Goal: Communication & Community: Participate in discussion

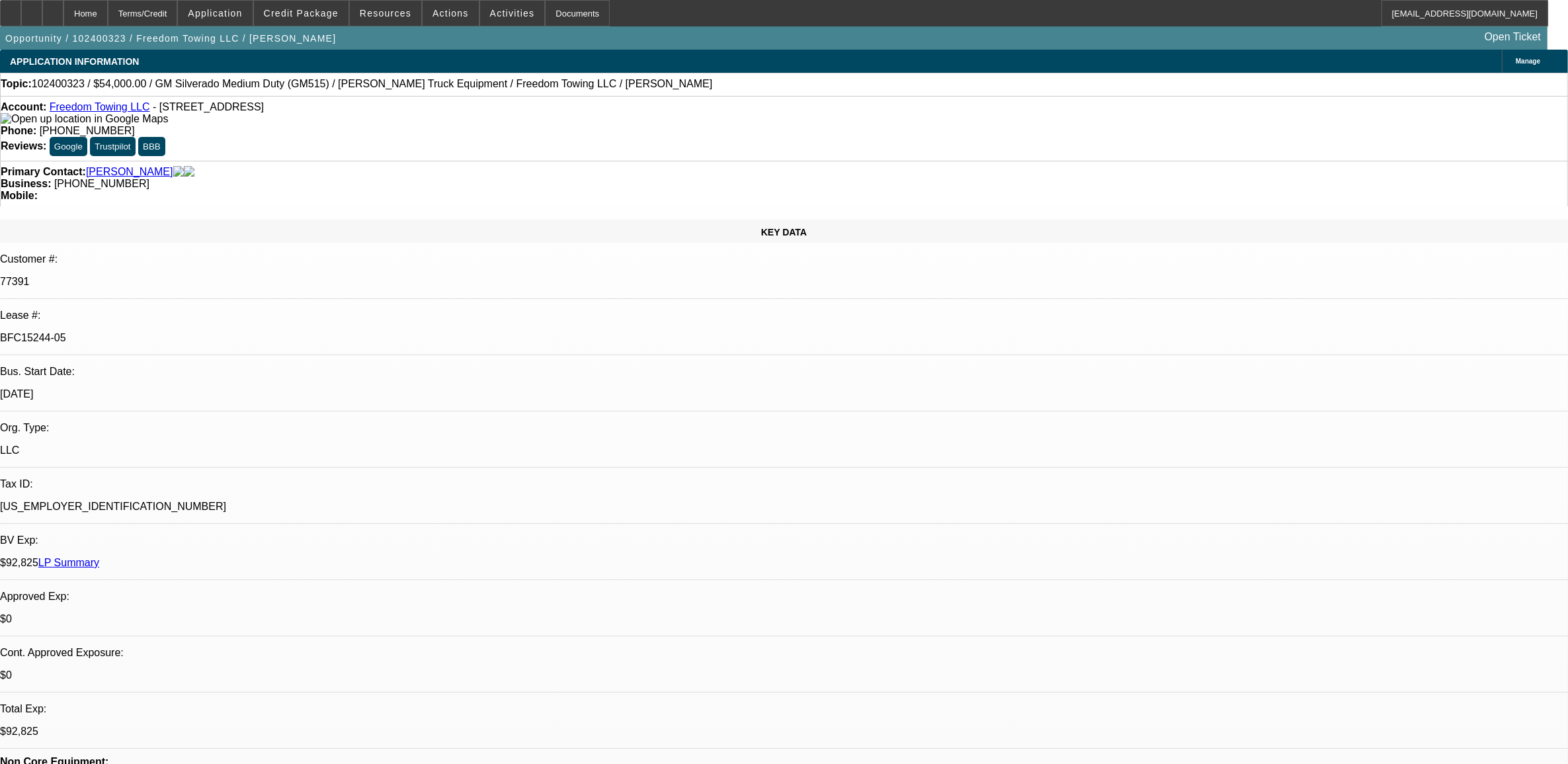
select select "0"
select select "2"
select select "0.1"
select select "0"
select select "2"
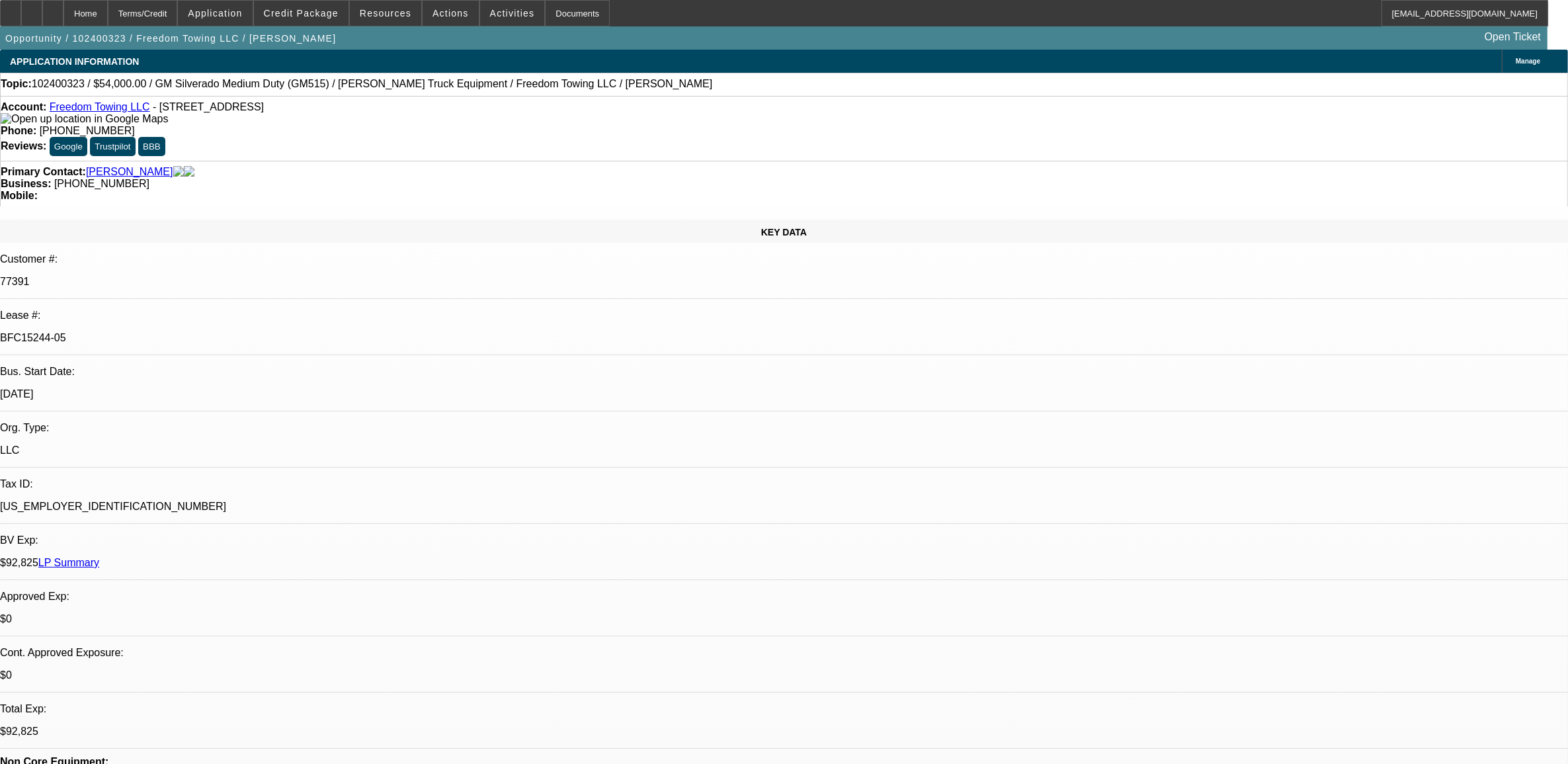
select select "0.1"
select select "0"
select select "2"
select select "0.1"
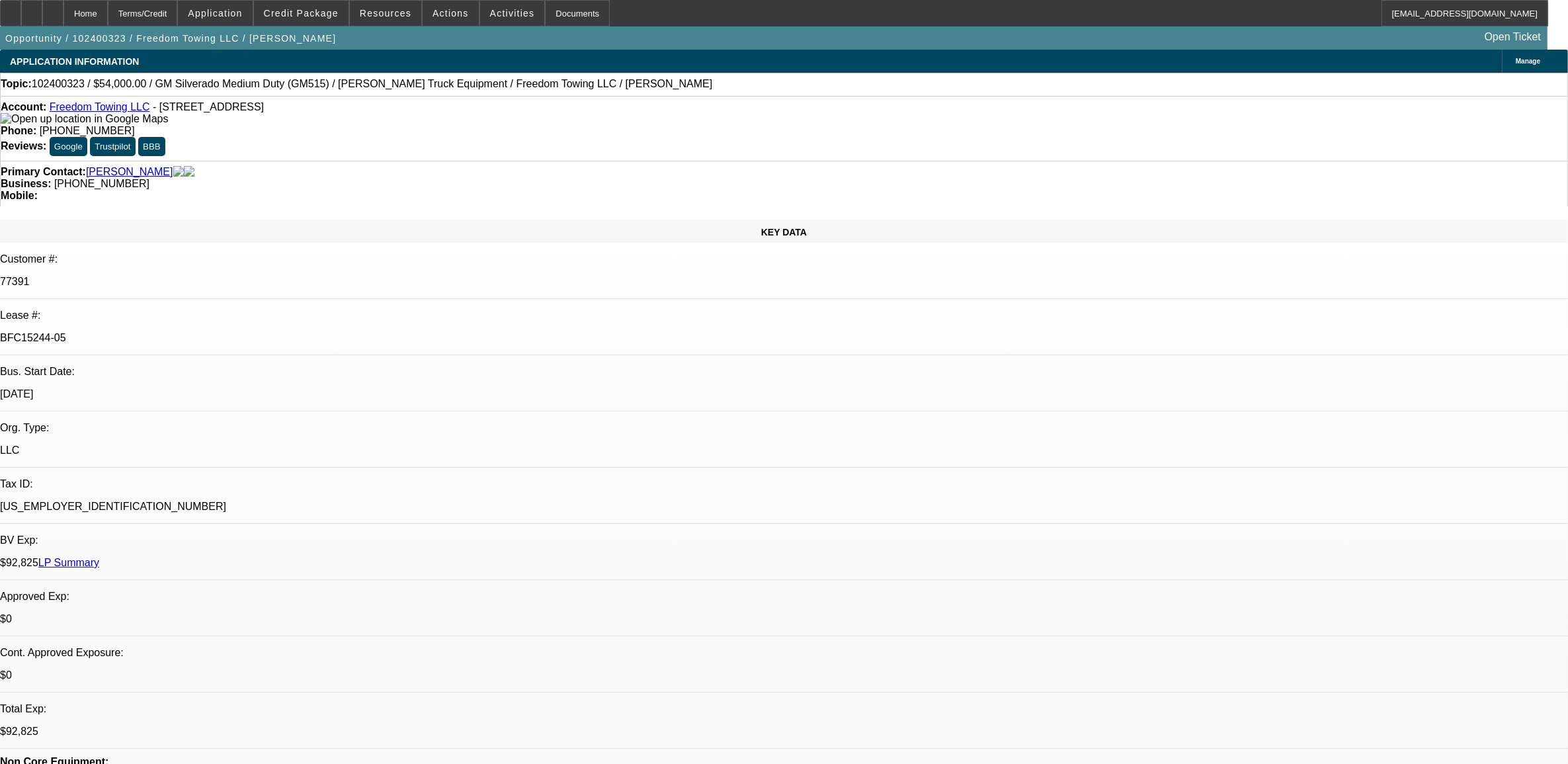
select select "2"
select select "0.1"
select select "1"
select select "2"
select select "4"
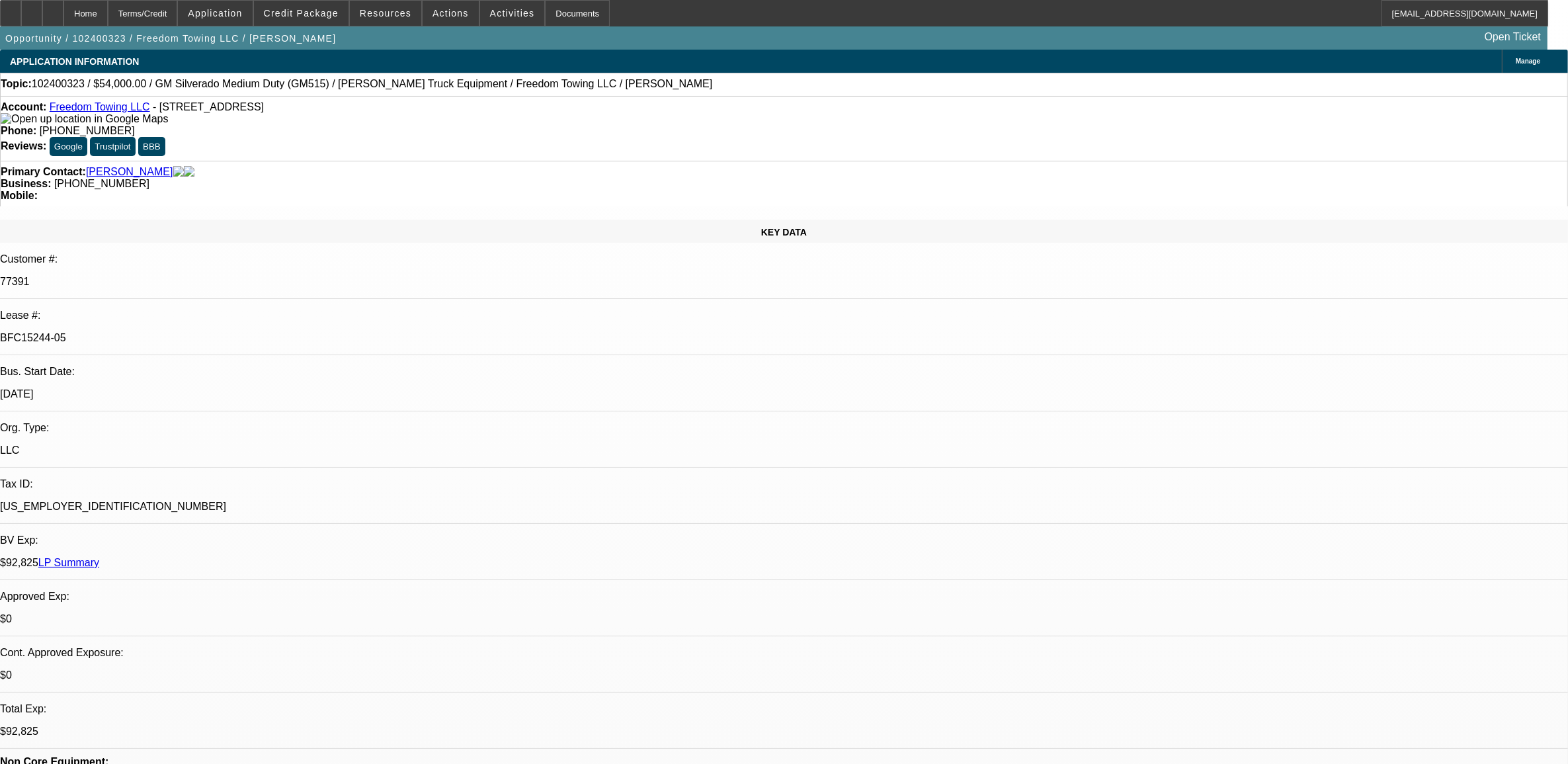
select select "1"
select select "2"
select select "4"
select select "1"
select select "2"
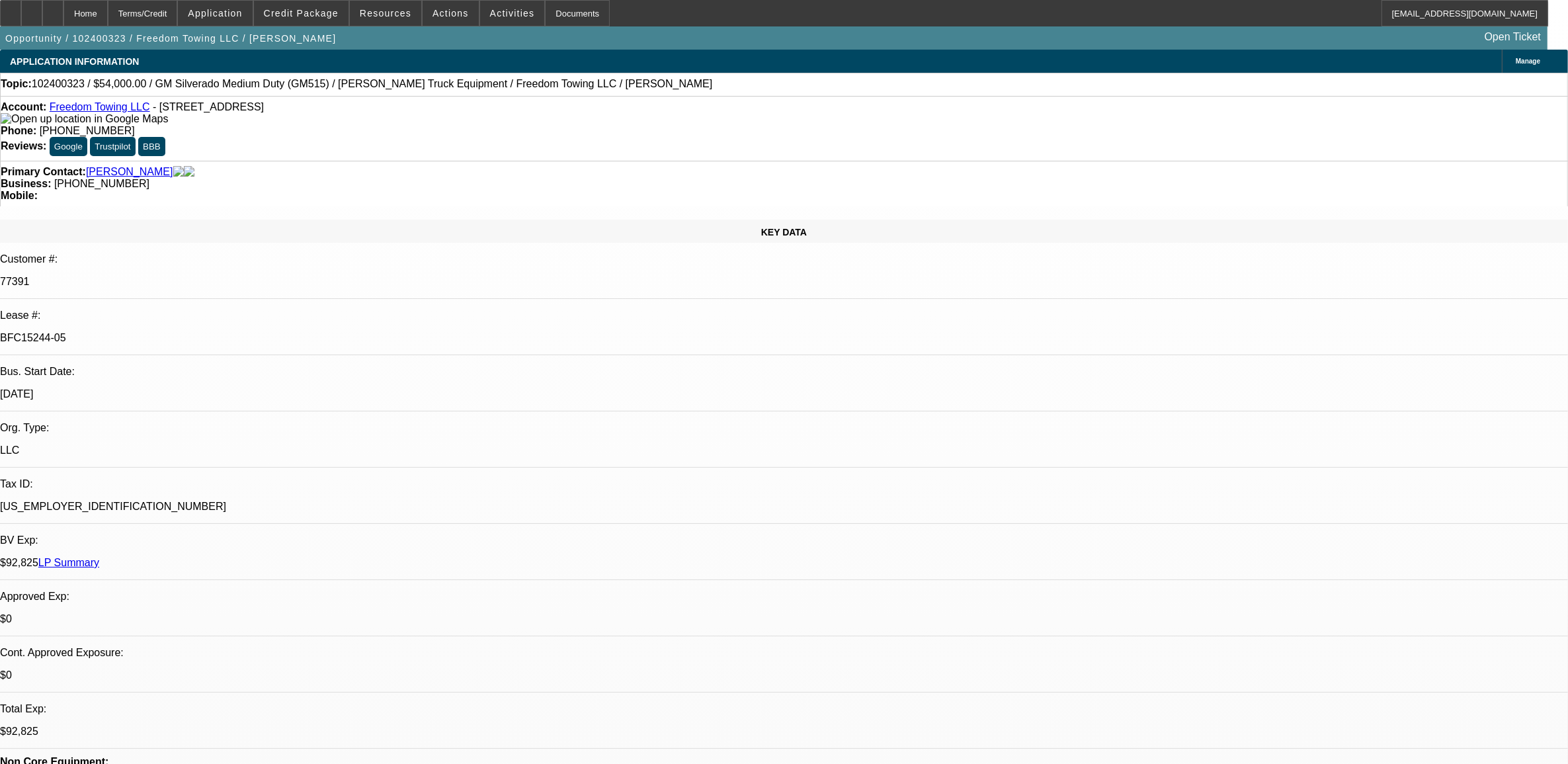
select select "4"
select select "1"
select select "2"
select select "4"
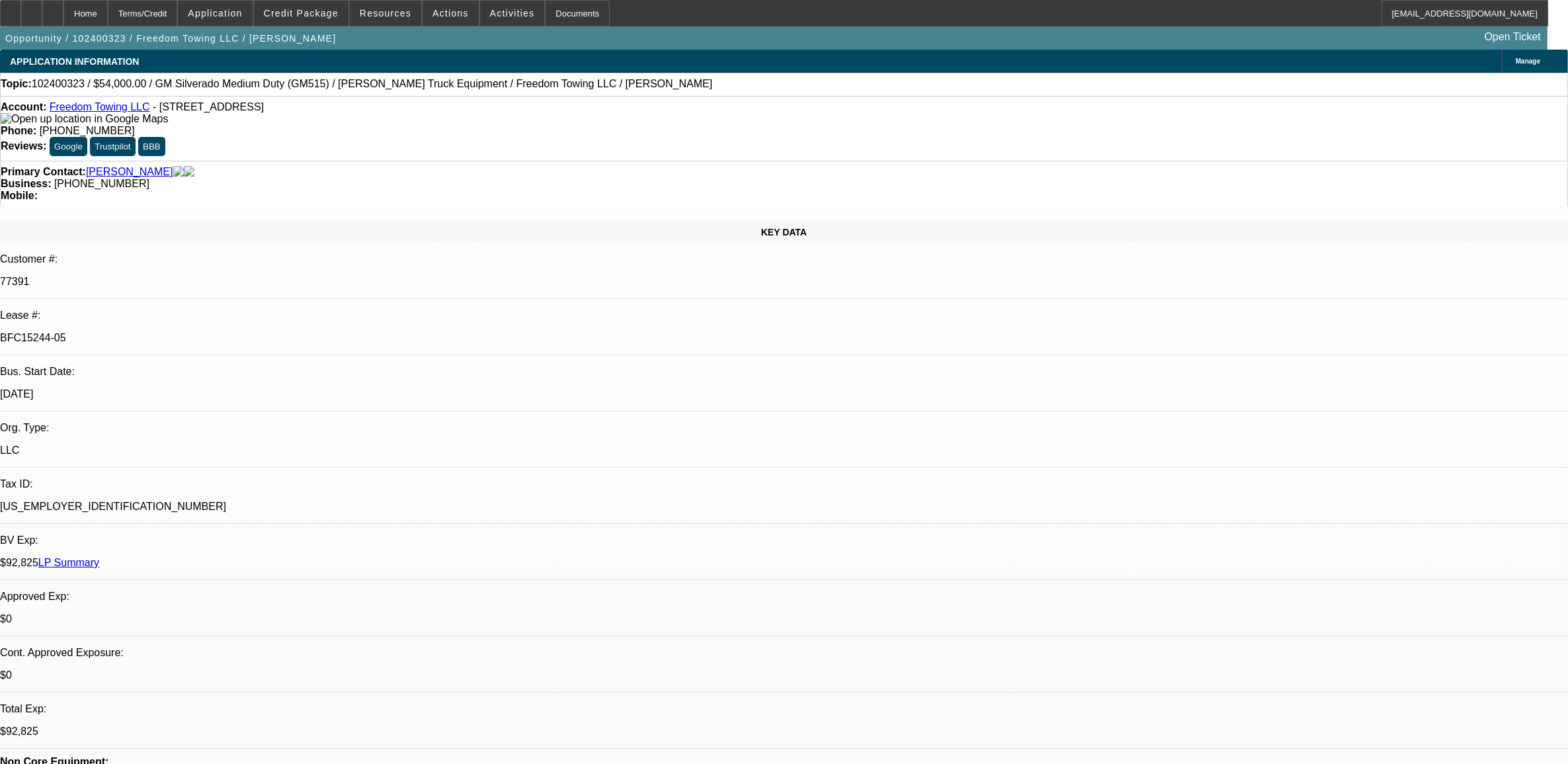
select select "0"
select select "2"
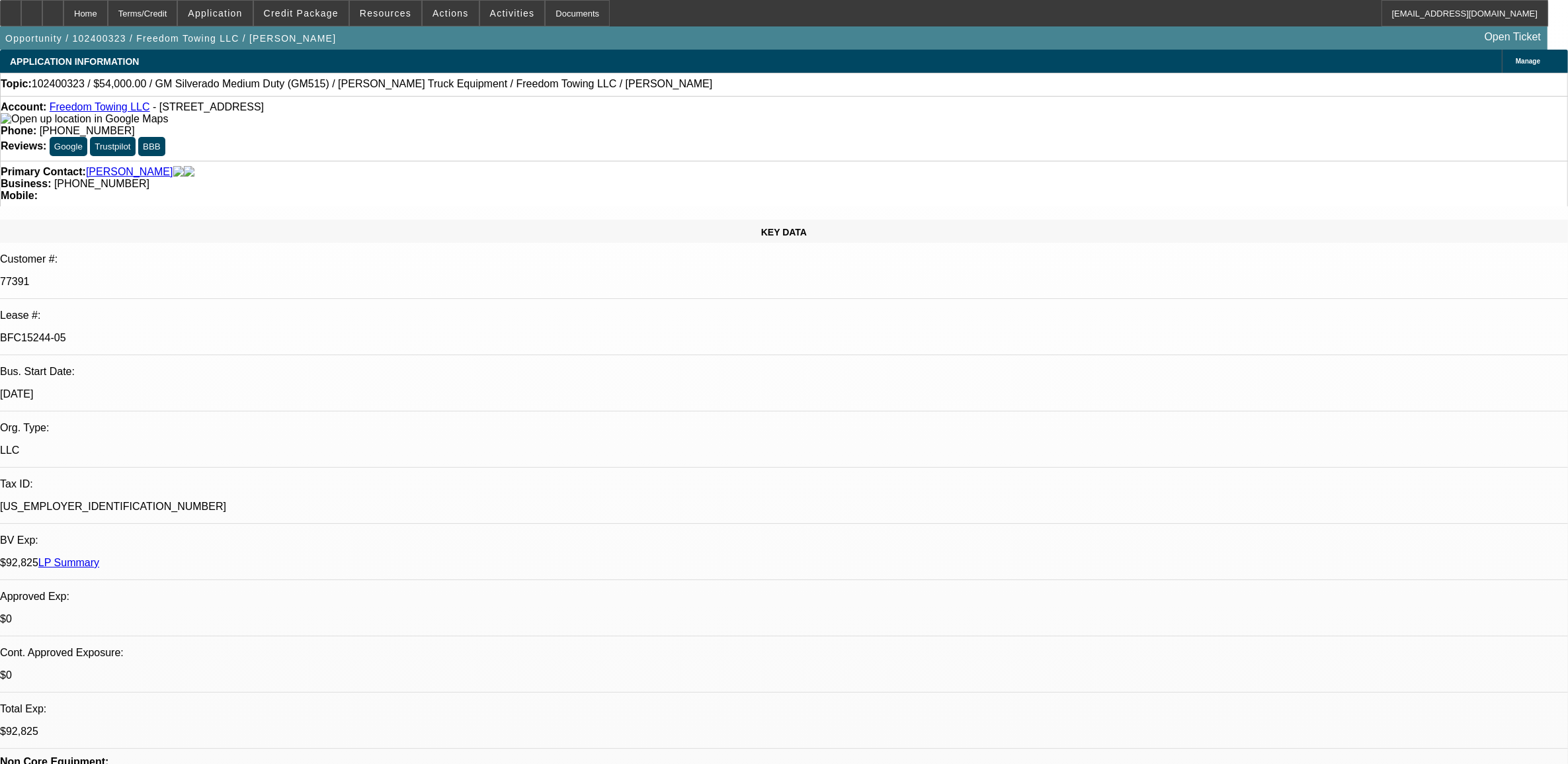
select select "0.1"
select select "0"
select select "2"
select select "0.1"
select select "0"
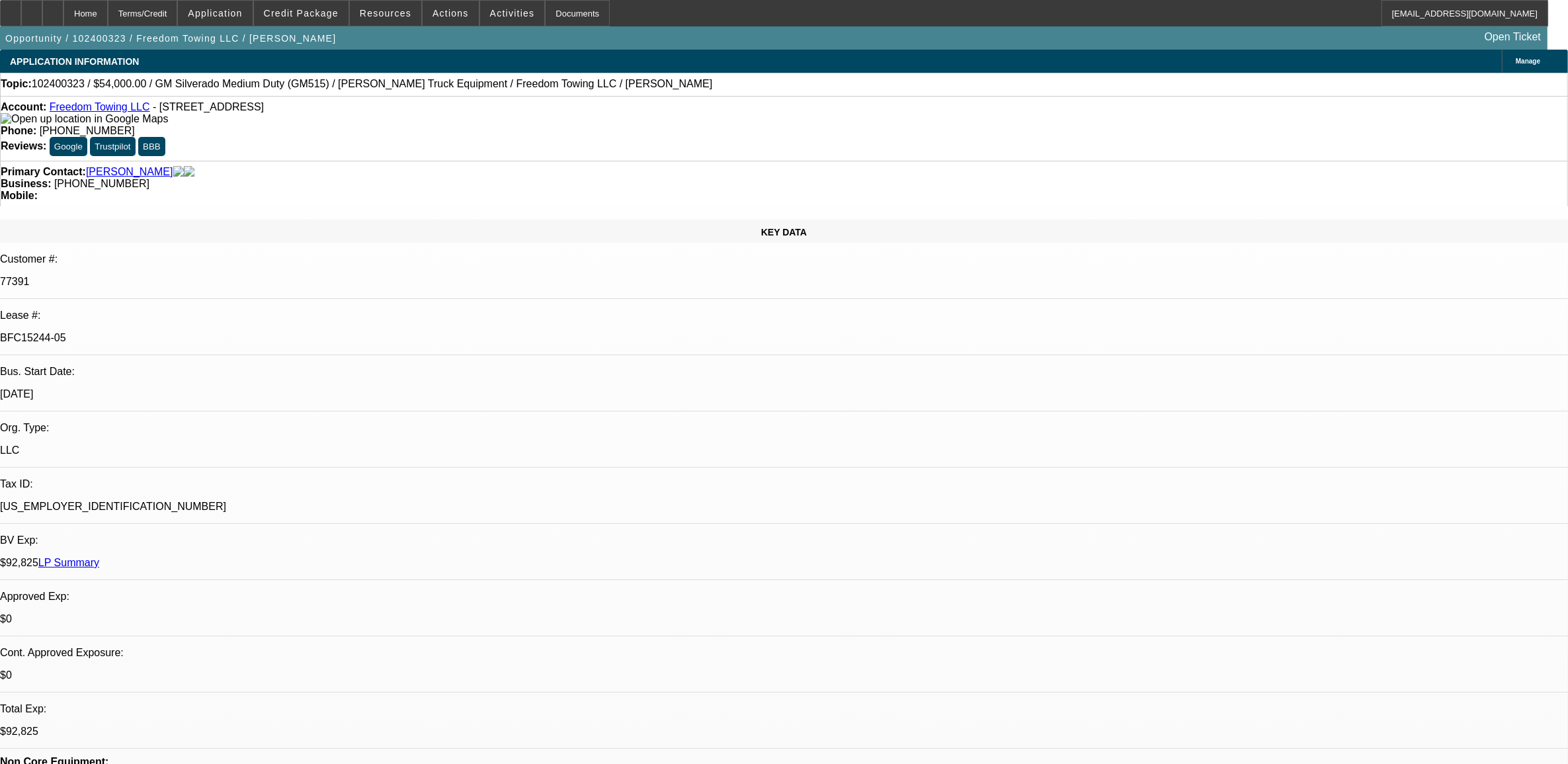
select select "2"
select select "0.1"
select select "2"
select select "0.1"
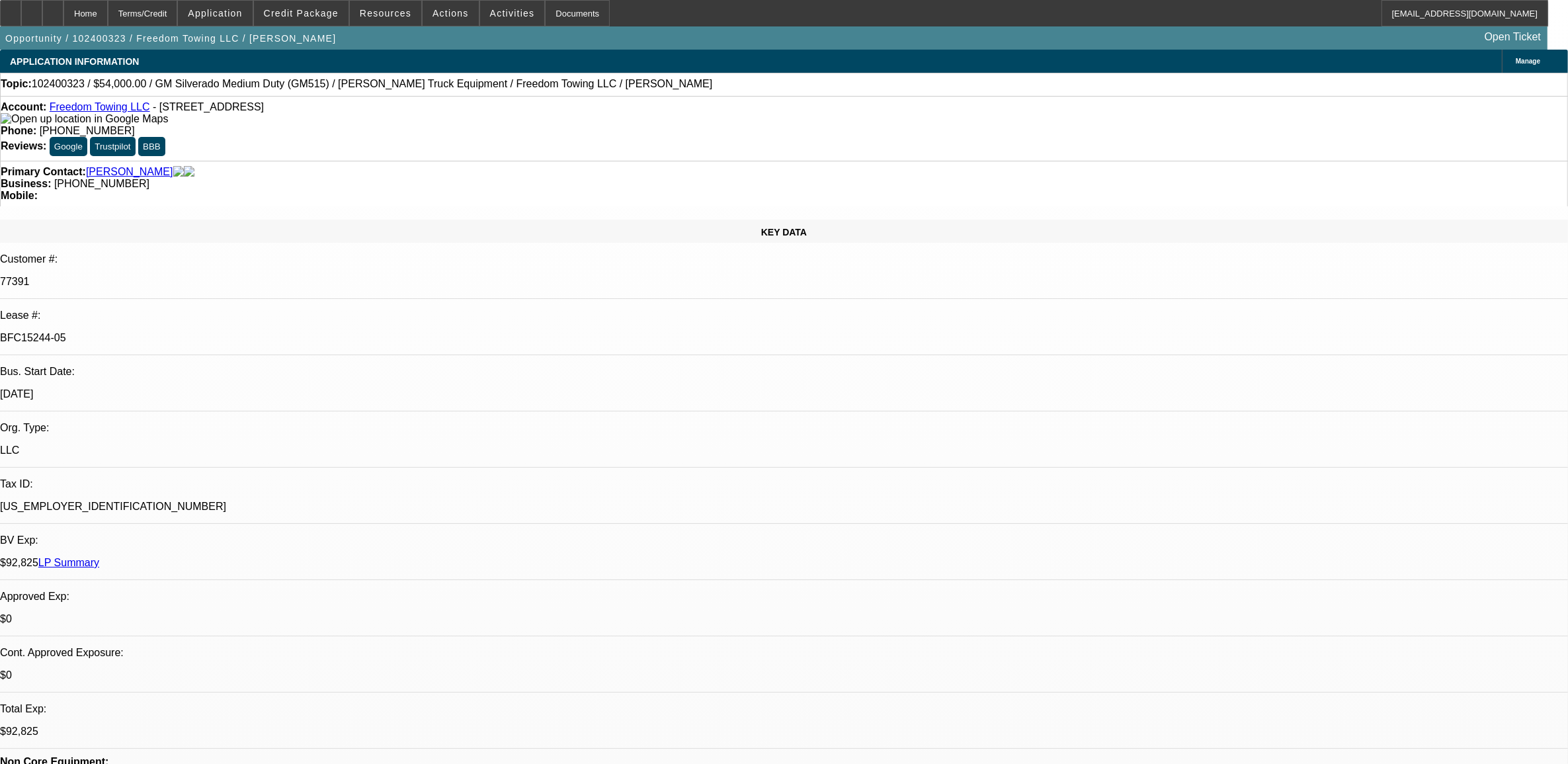
select select "1"
select select "2"
select select "4"
select select "1"
select select "2"
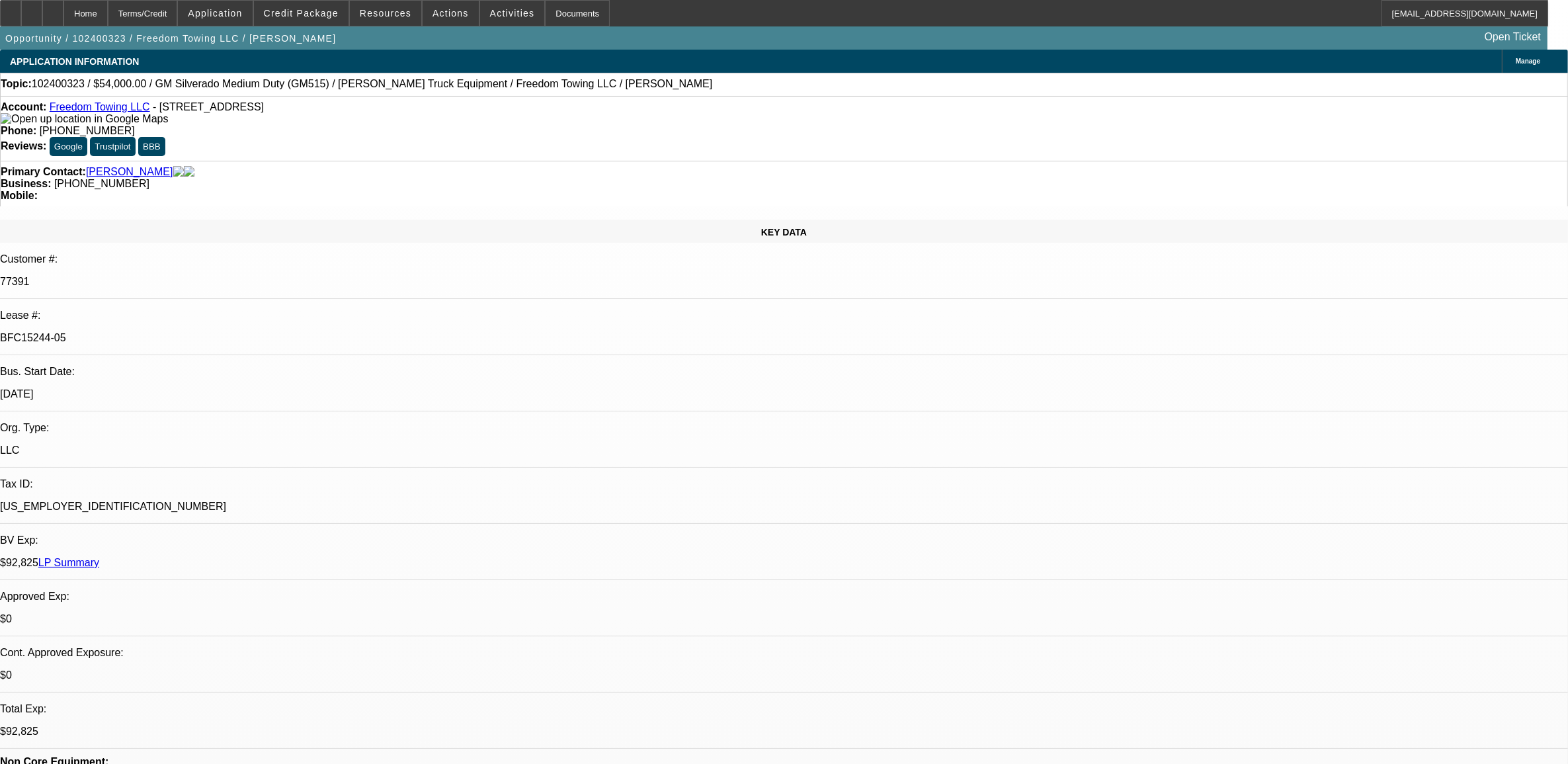
select select "4"
select select "1"
select select "2"
select select "4"
select select "1"
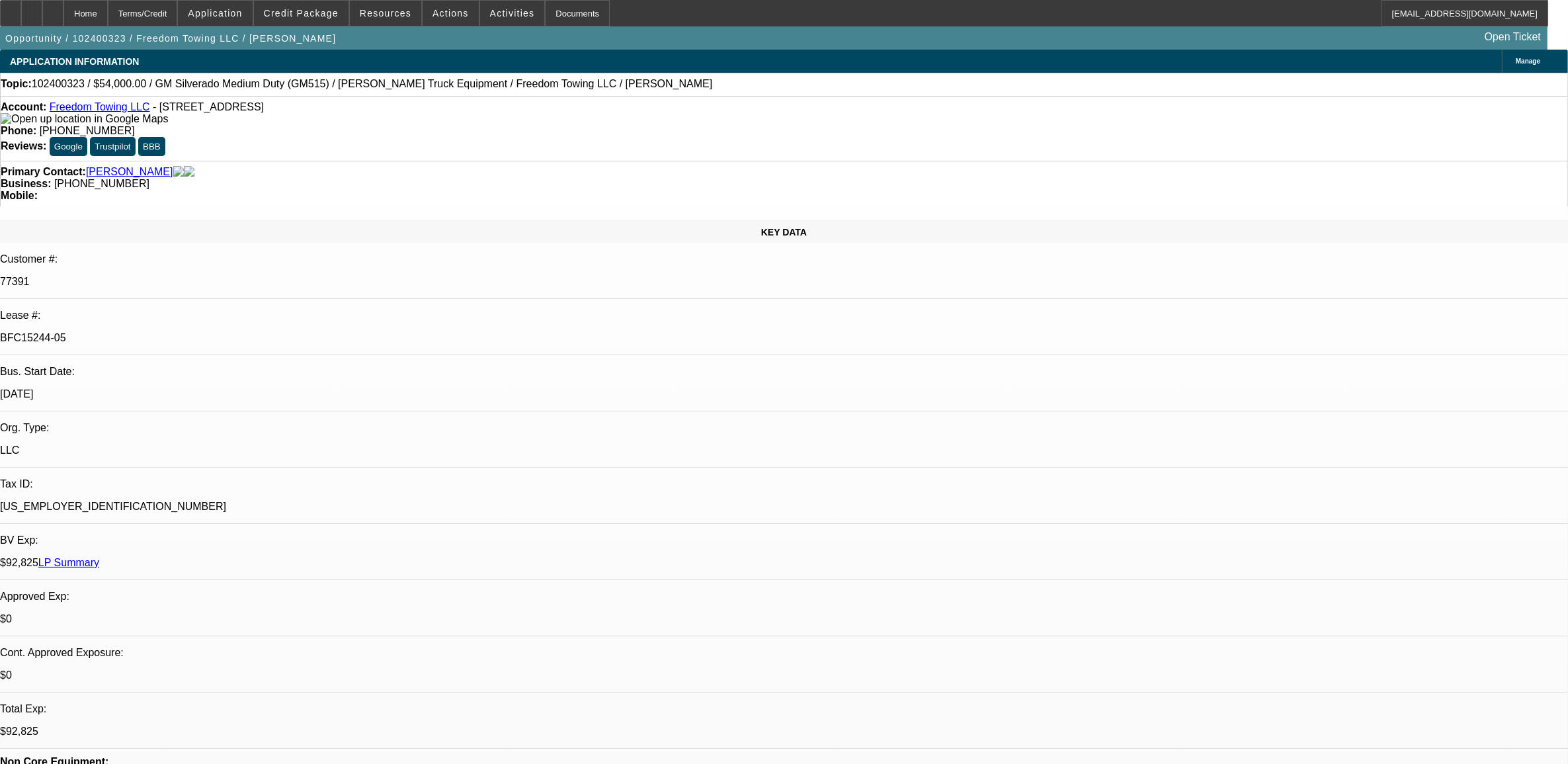
select select "2"
select select "4"
click at [99, 557] on link "LP Summary" at bounding box center [69, 563] width 61 height 11
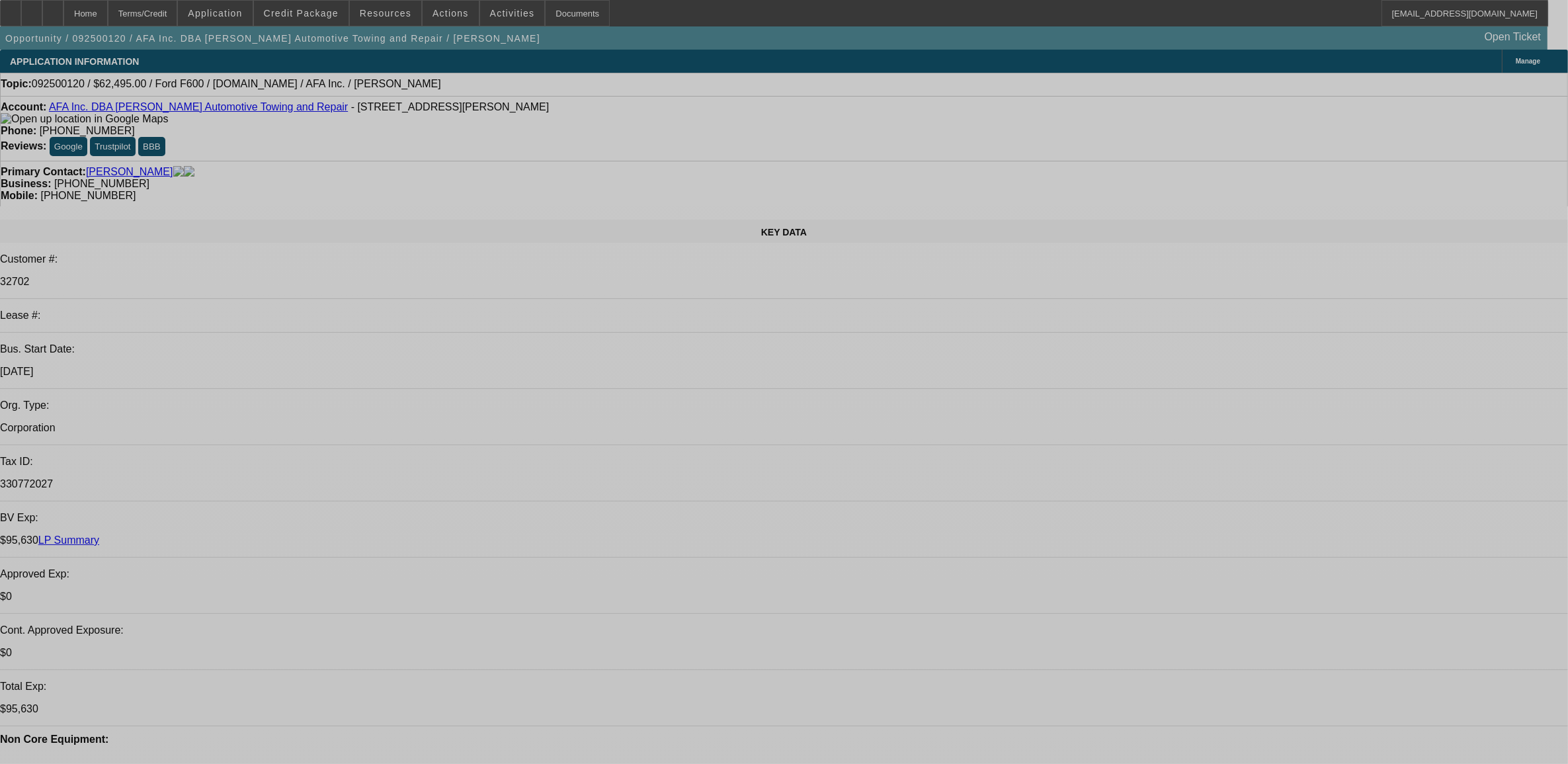
select select "0"
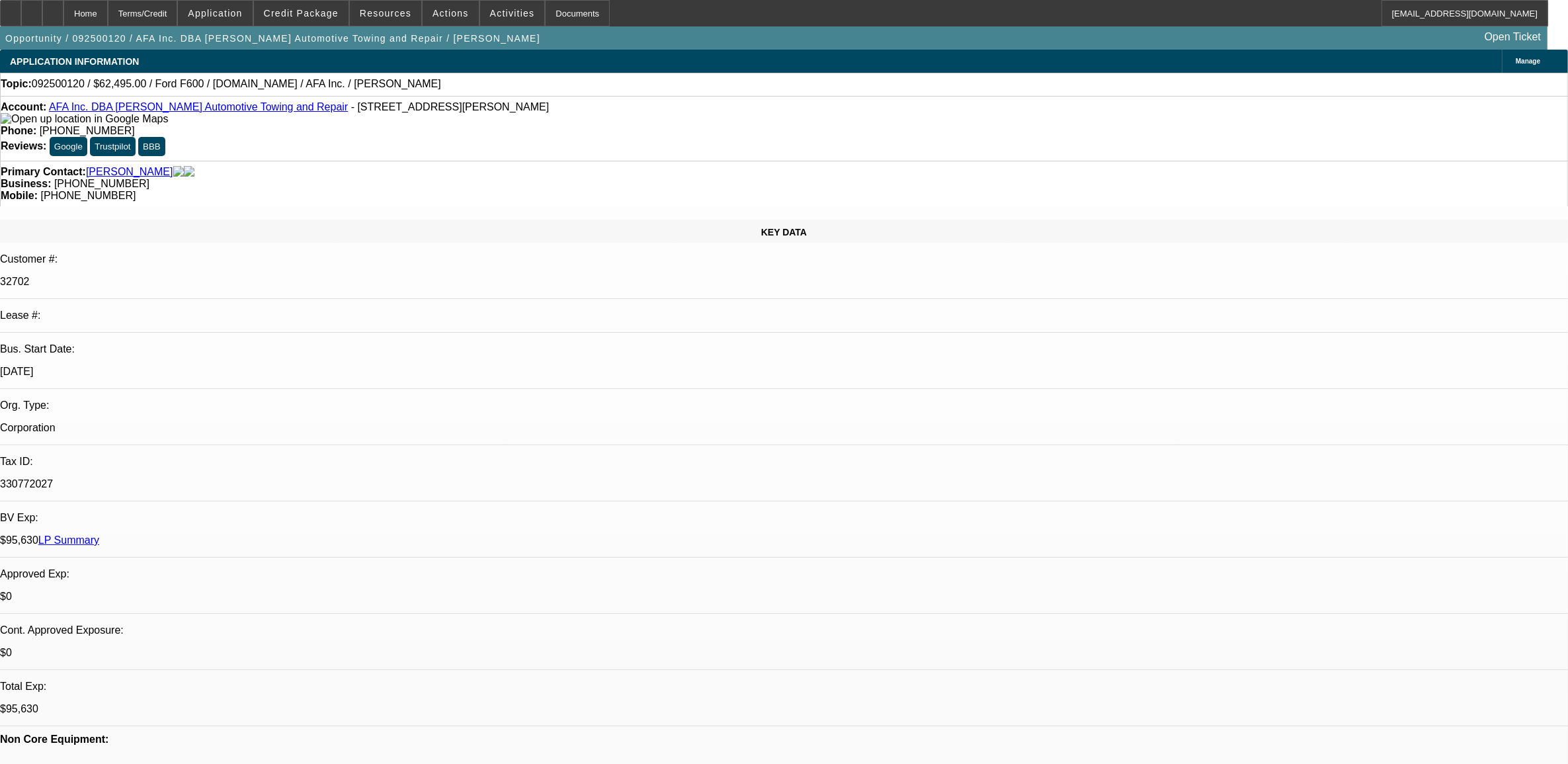
select select "2"
select select "0.1"
select select "4"
select select "0"
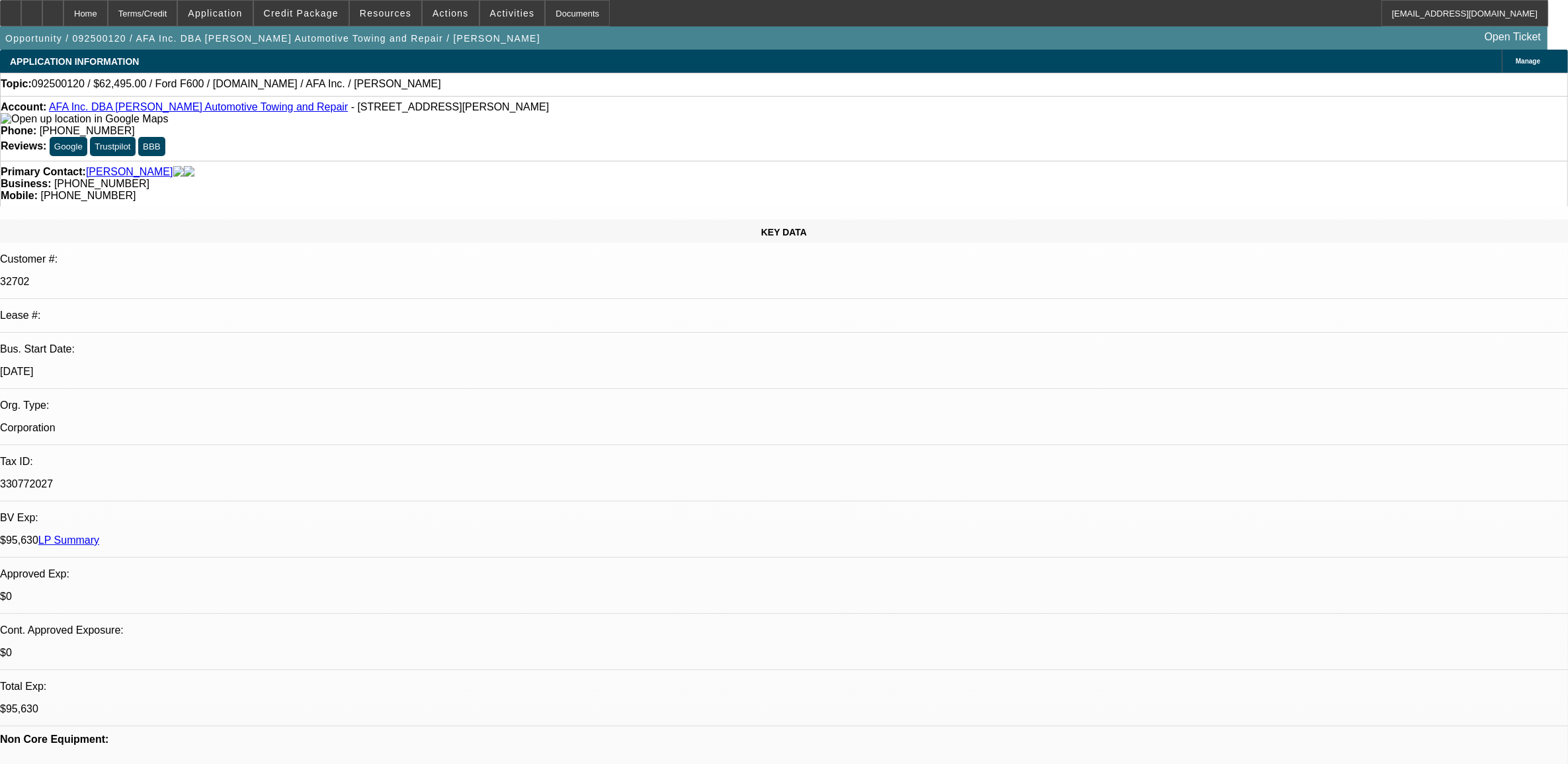
select select "2"
select select "0.1"
select select "4"
drag, startPoint x: 64, startPoint y: 74, endPoint x: 57, endPoint y: 91, distance: 18.4
click at [64, 74] on div "Topic: 092500120 / $62,495.00 / Ford F600 / Equip-Used.com / AFA Inc. / Fichtel…" at bounding box center [784, 84] width 1568 height 23
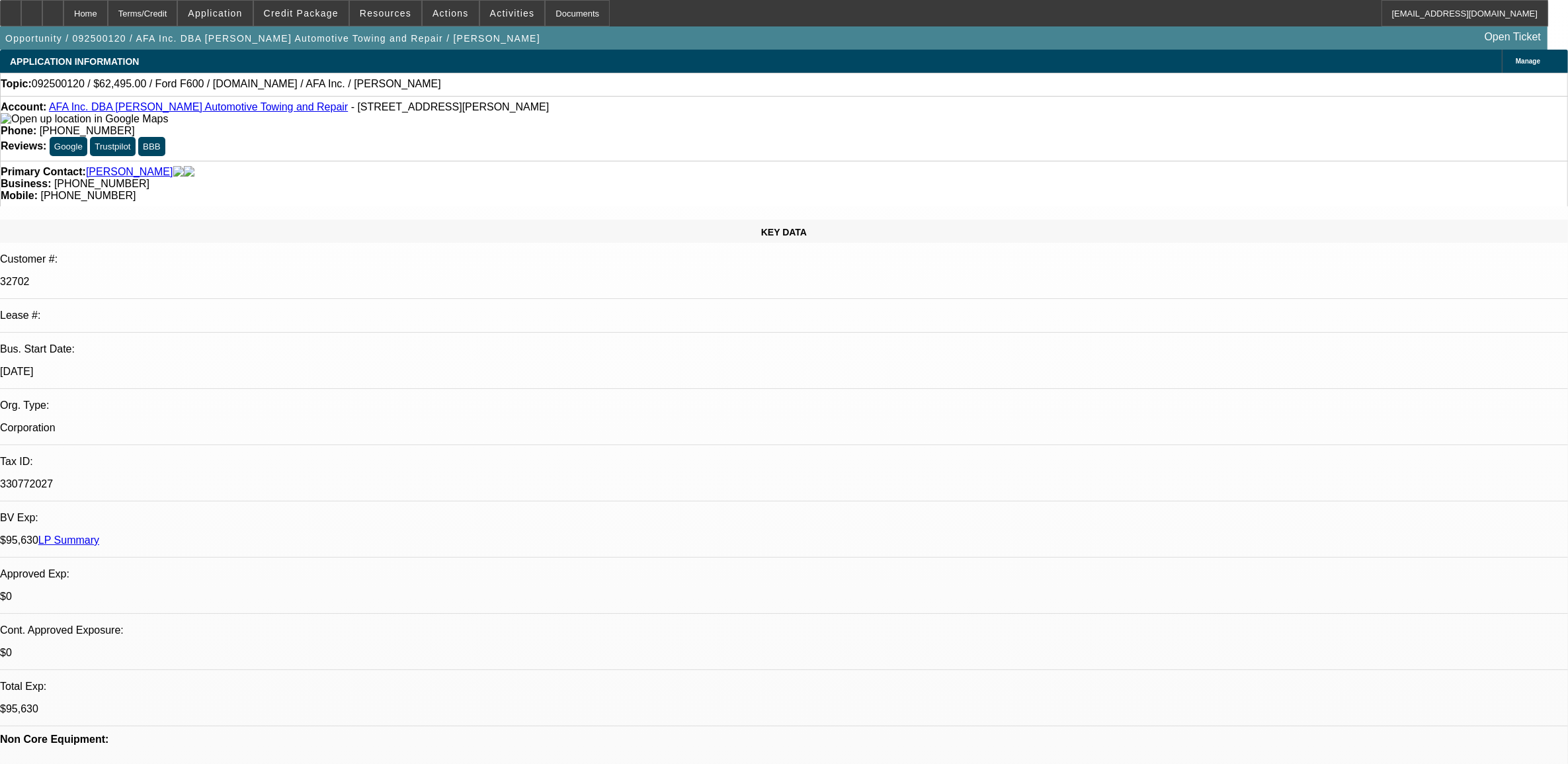
click at [58, 79] on div "Topic: 092500120 / $62,495.00 / Ford F600 / Equip-Used.com / AFA Inc. / Fichtel…" at bounding box center [784, 84] width 1567 height 12
copy span "092500120"
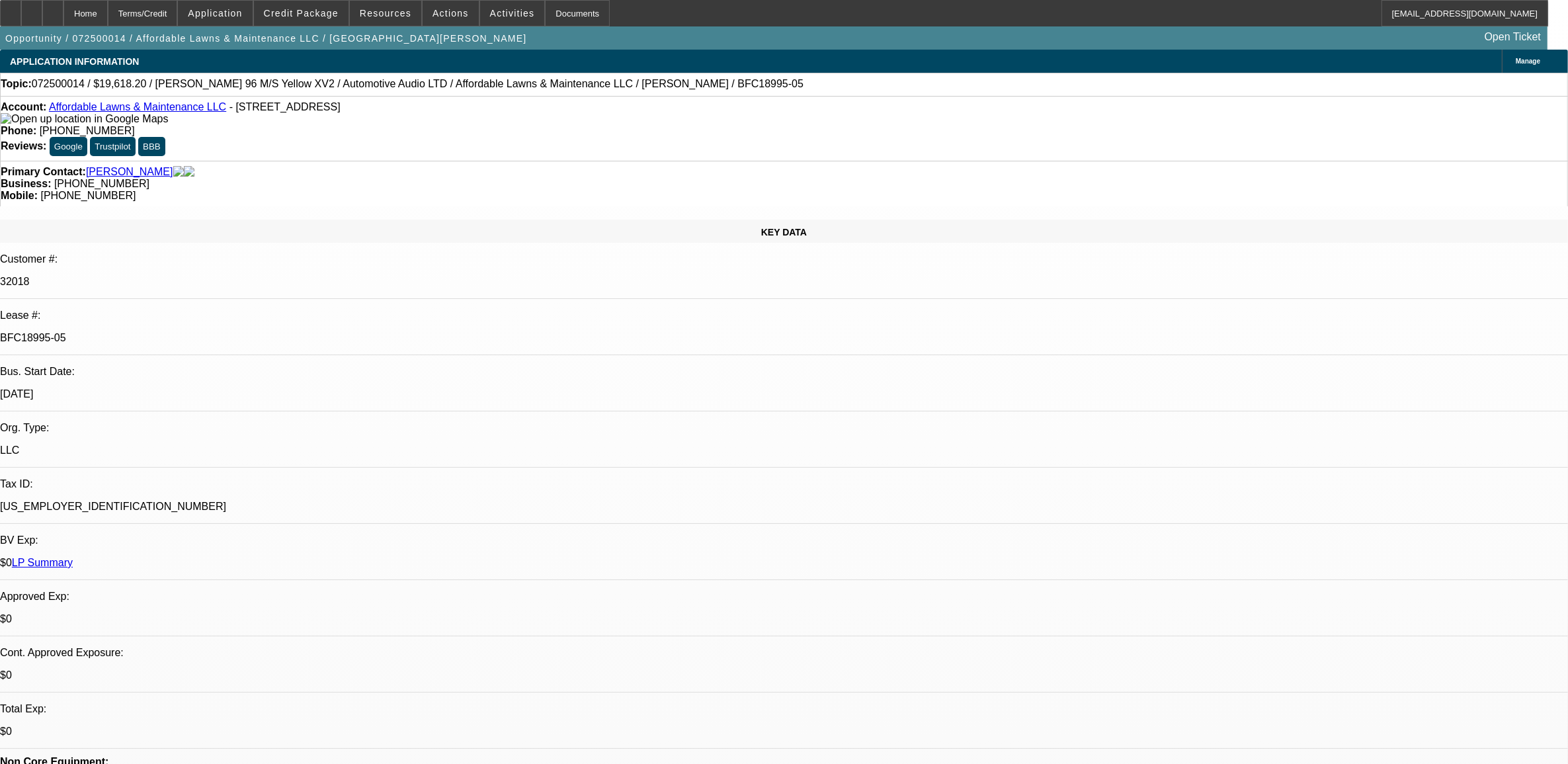
select select "0"
select select "3"
select select "0"
select select "6"
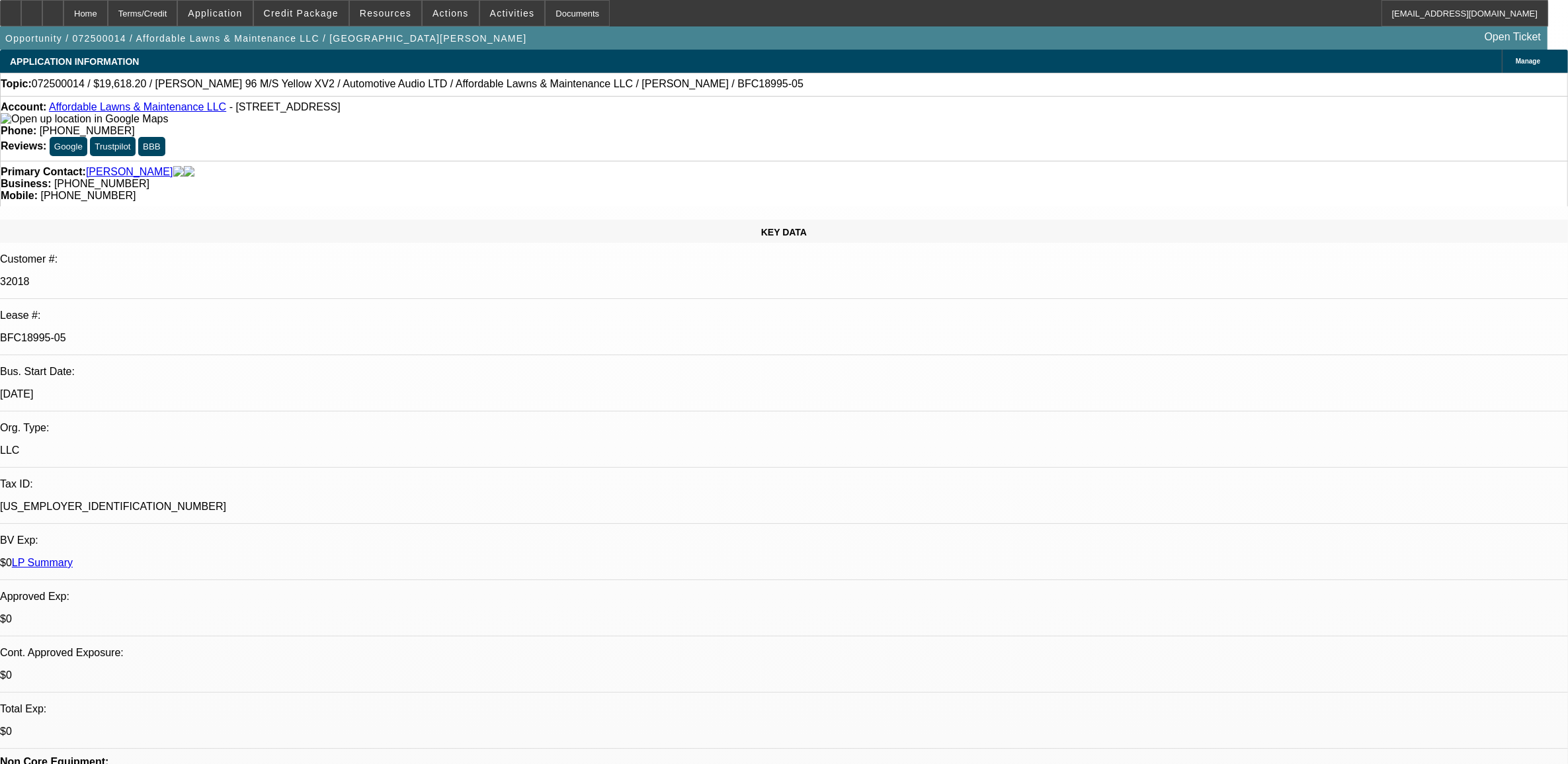
select select "0"
select select "3"
select select "0"
select select "6"
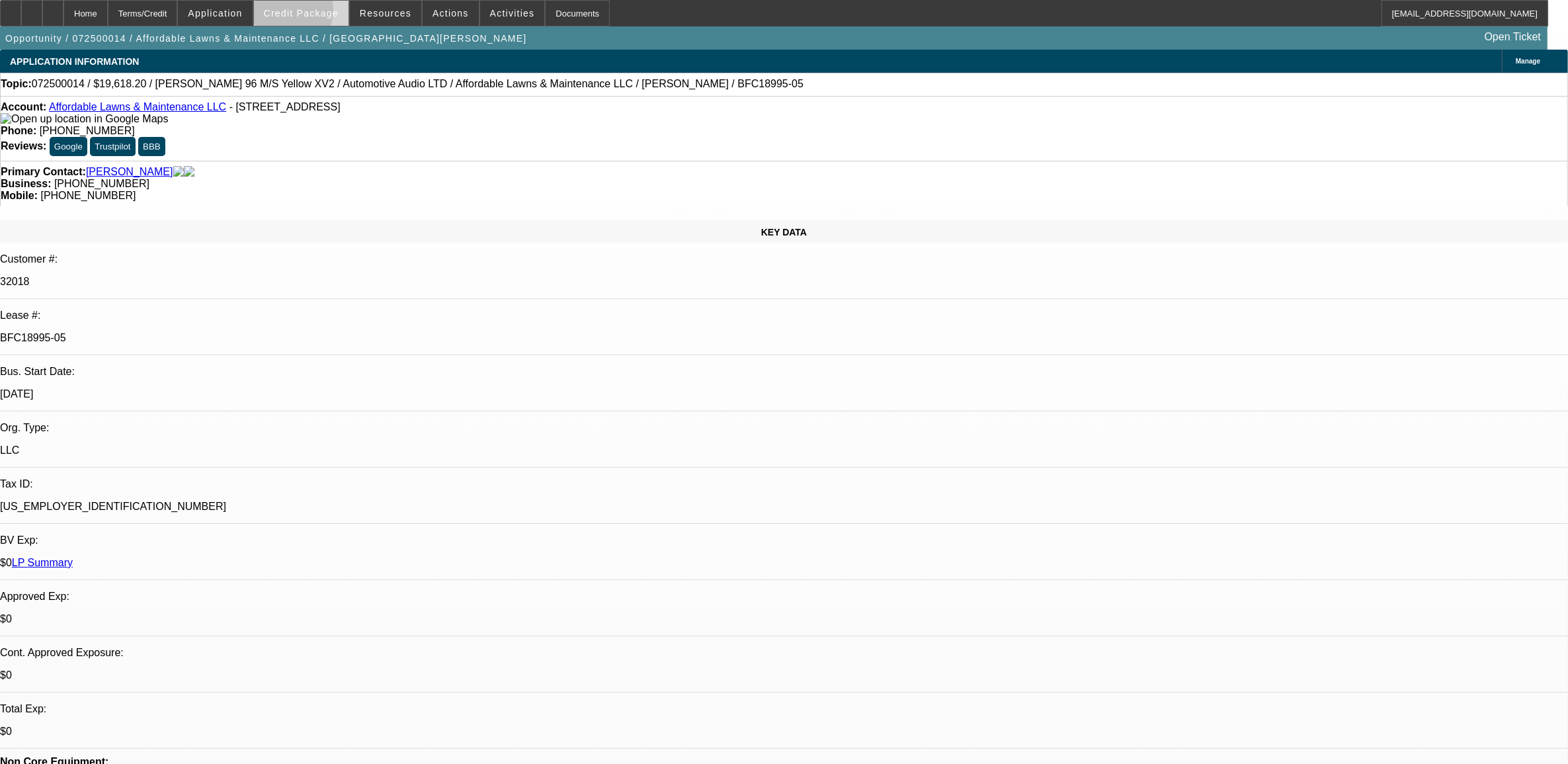
click at [291, 12] on span "Credit Package" at bounding box center [301, 13] width 74 height 11
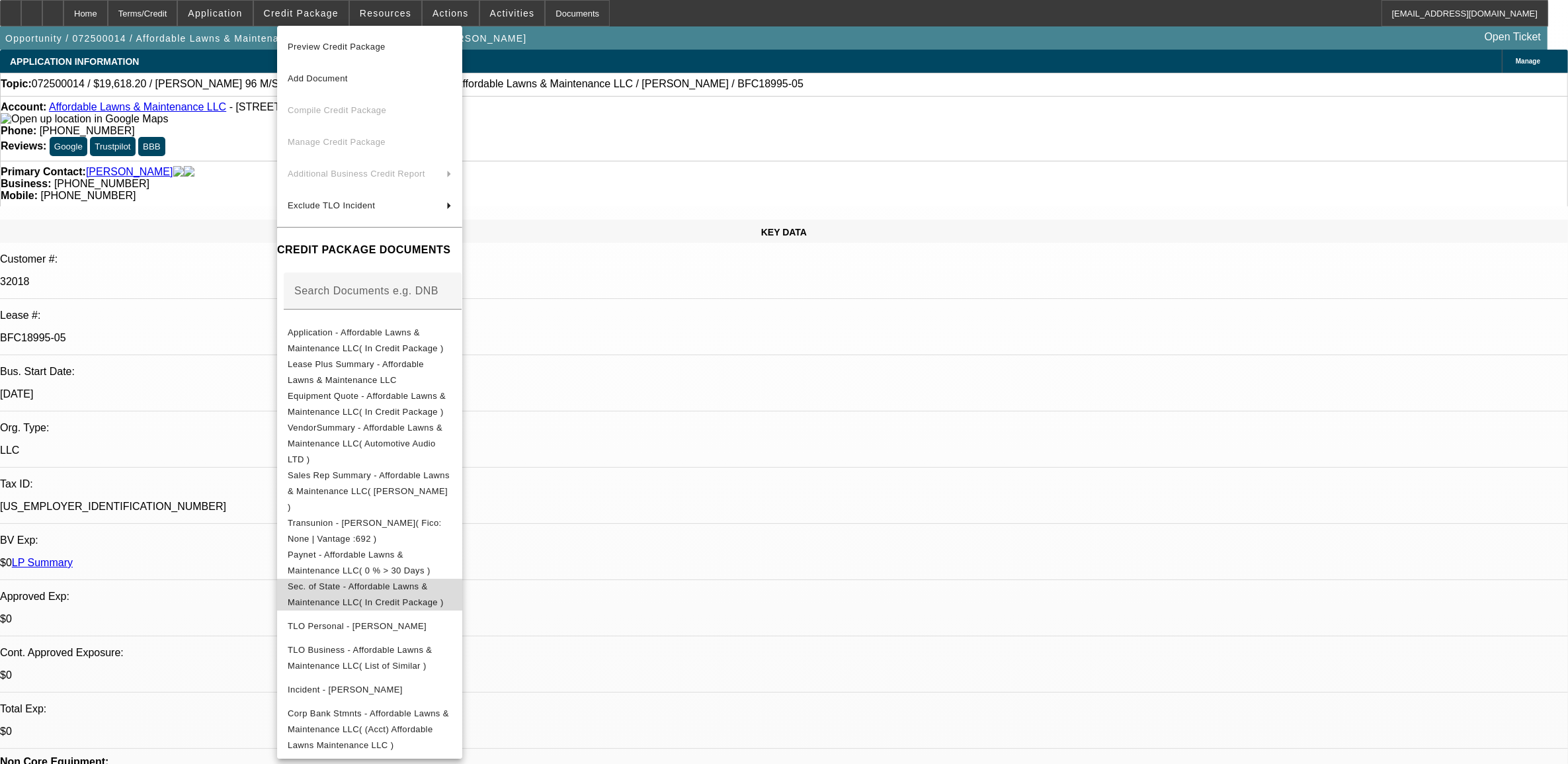
click at [339, 578] on button "Sec. of State - Affordable Lawns & Maintenance LLC( In Credit Package )" at bounding box center [369, 594] width 185 height 32
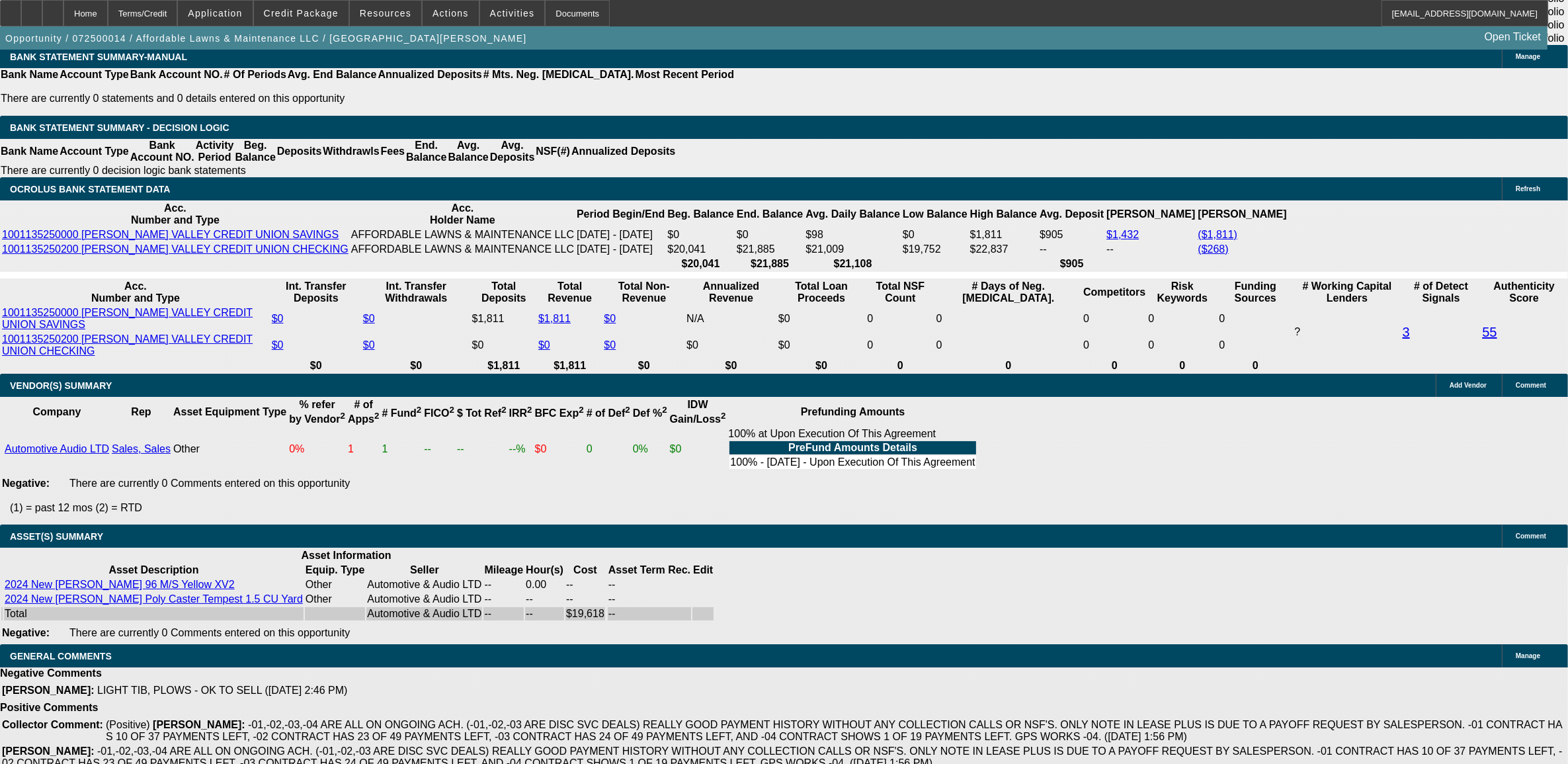
scroll to position [2493, 0]
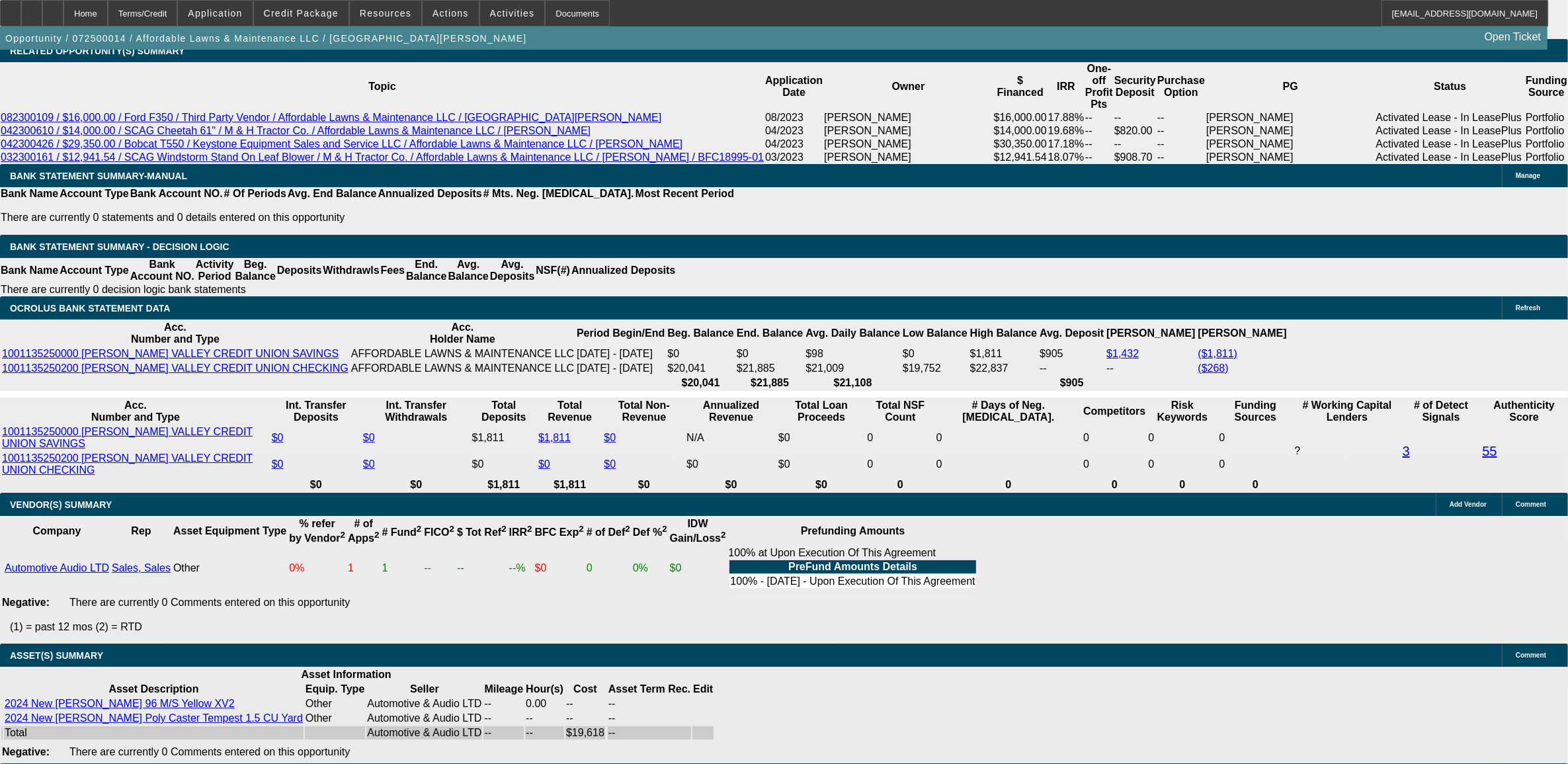
scroll to position [2161, 0]
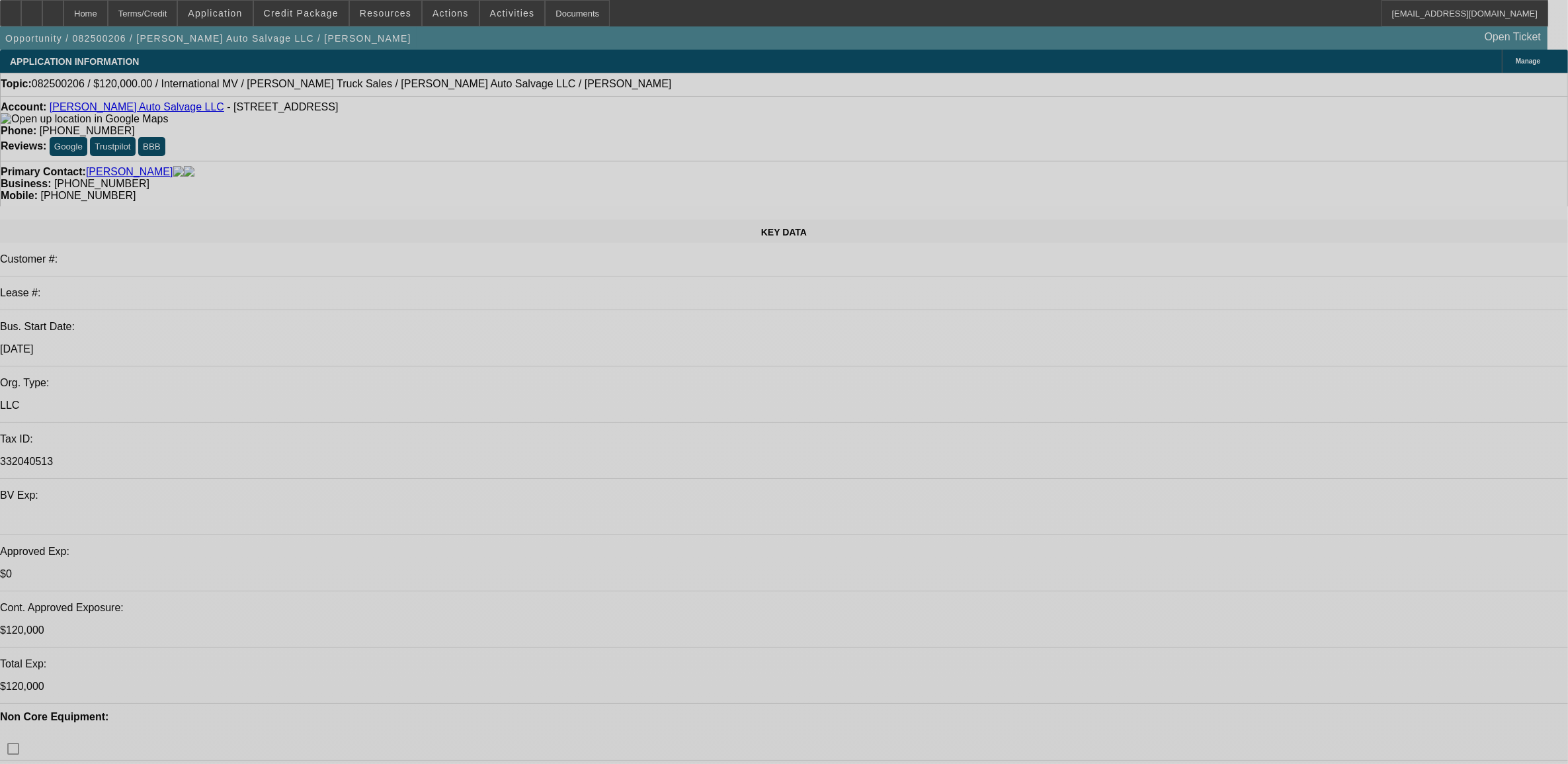
select select "0"
select select "2"
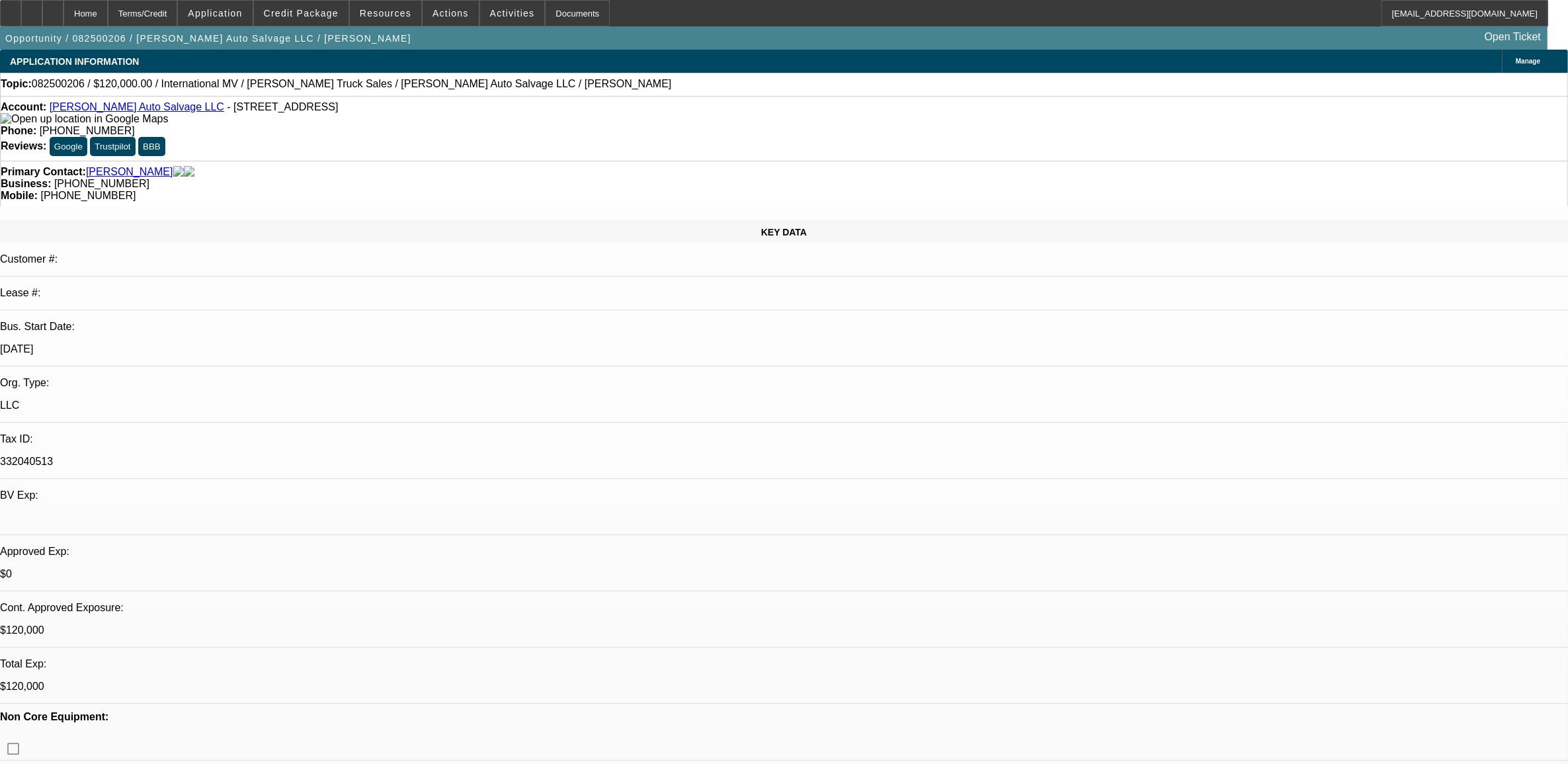
select select "2"
select select "0.1"
select select "4"
select select "0"
select select "2"
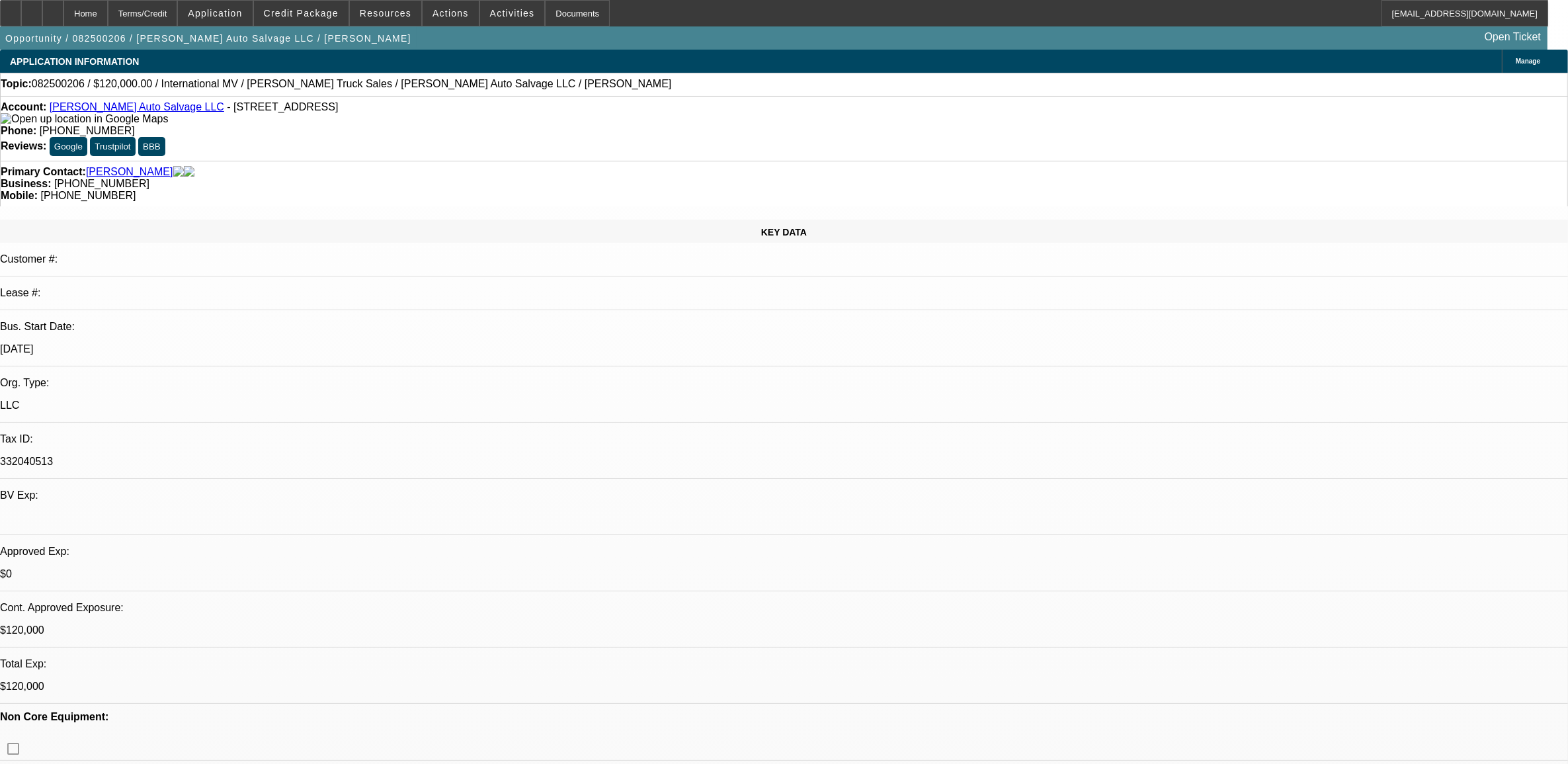
select select "2"
select select "0.1"
select select "4"
select select "0"
select select "2"
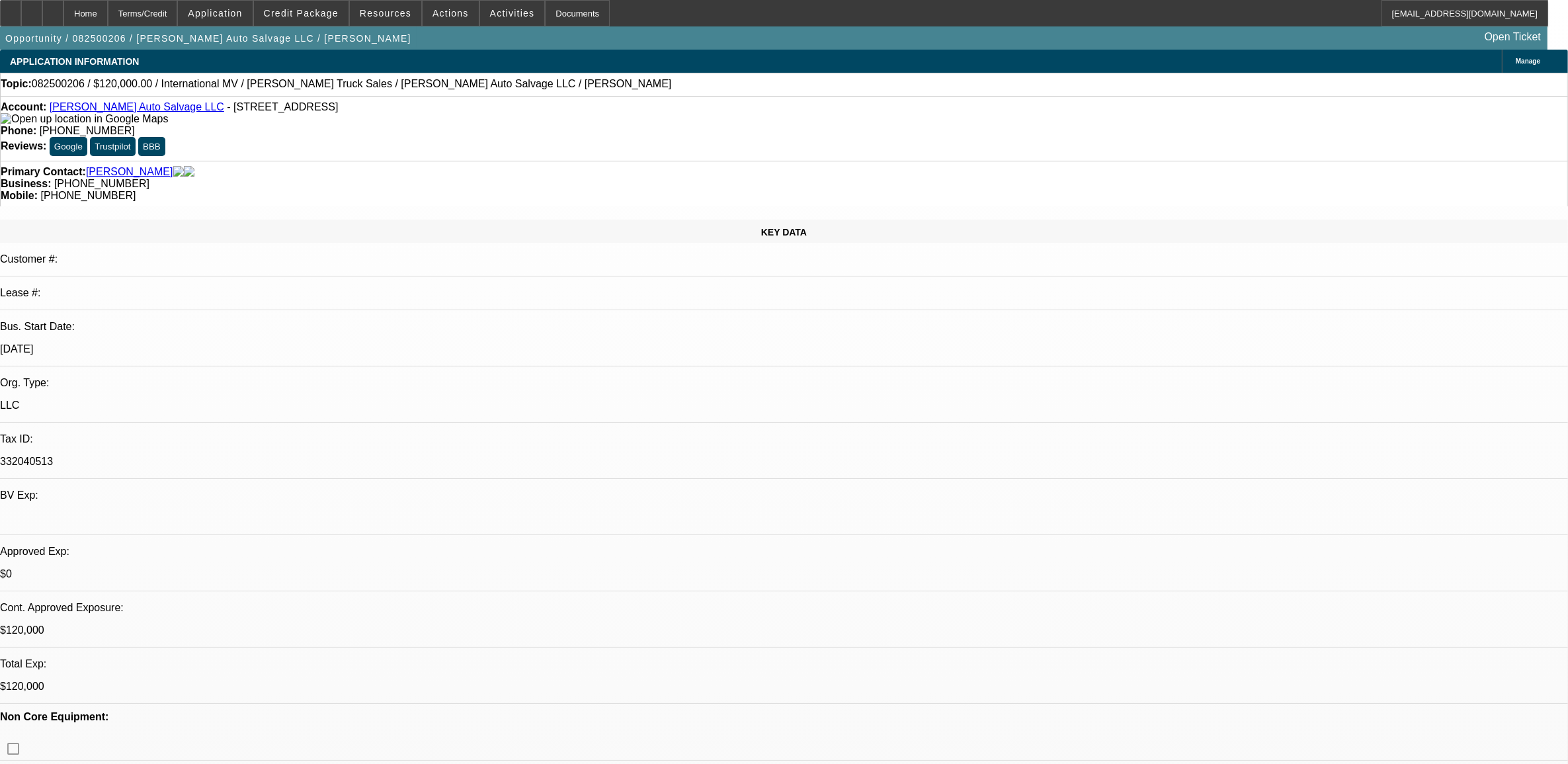
select select "2"
select select "0.1"
select select "4"
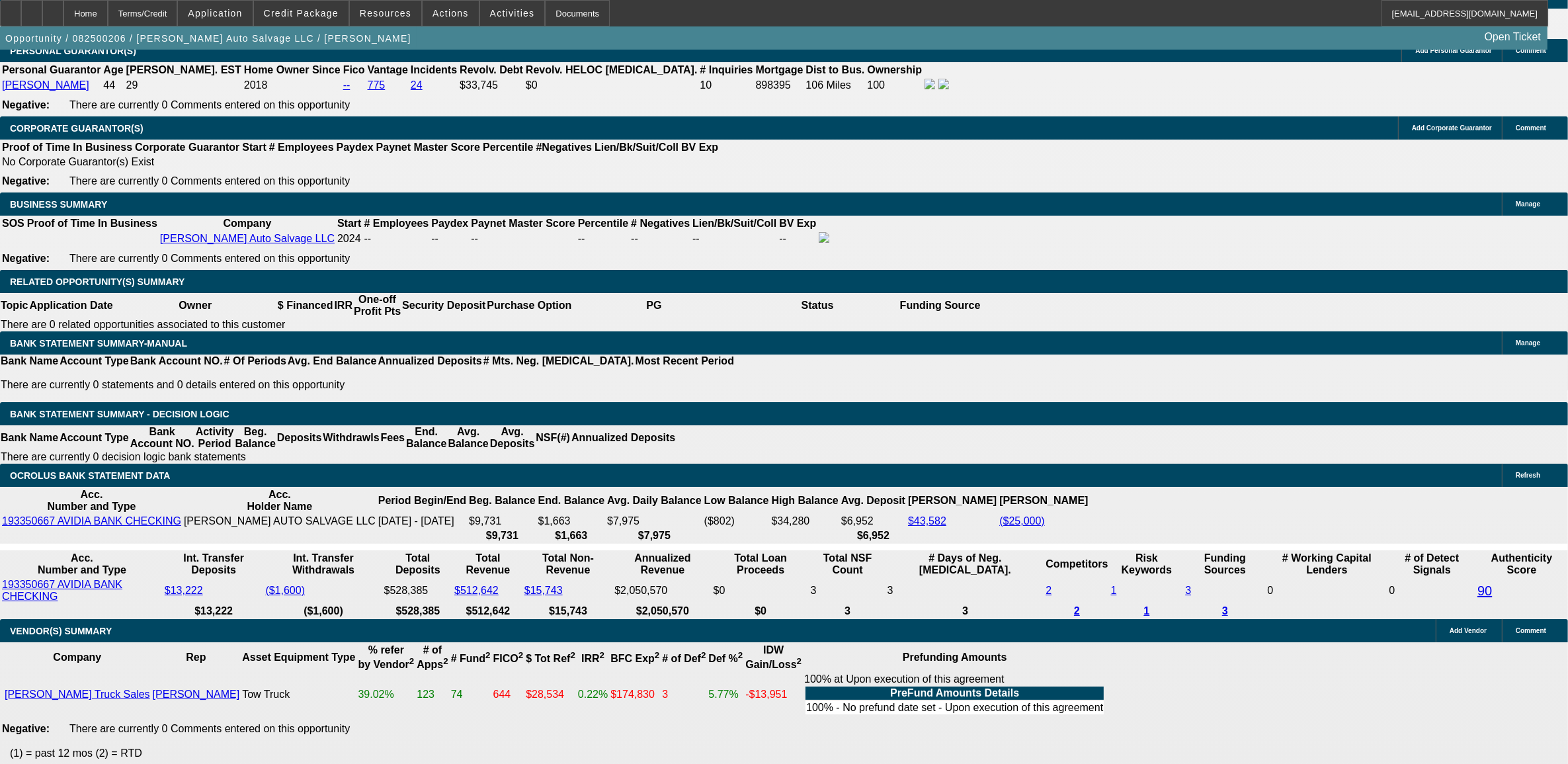
scroll to position [1819, 0]
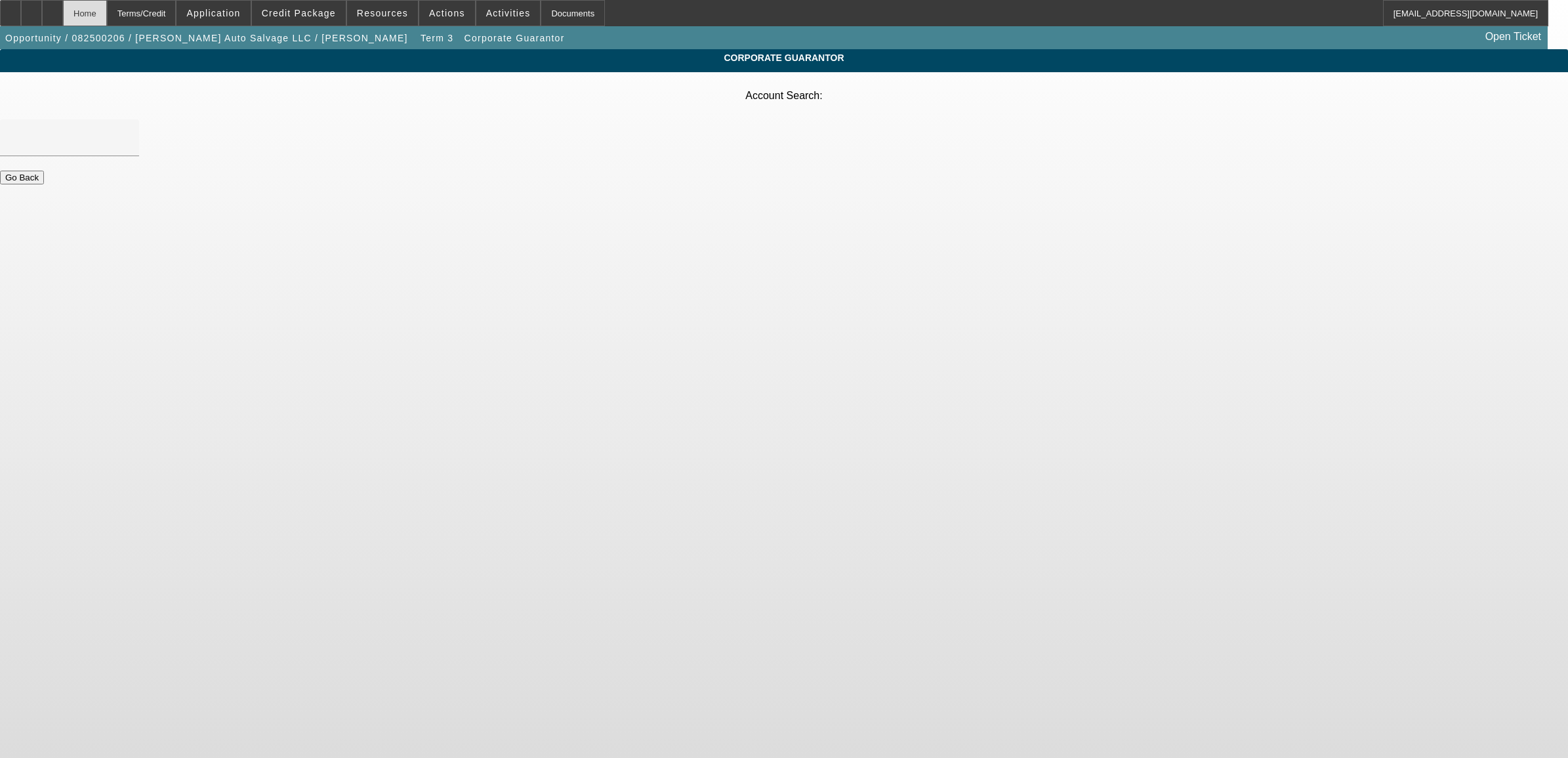
click at [107, 16] on div "Home" at bounding box center [85, 13] width 44 height 26
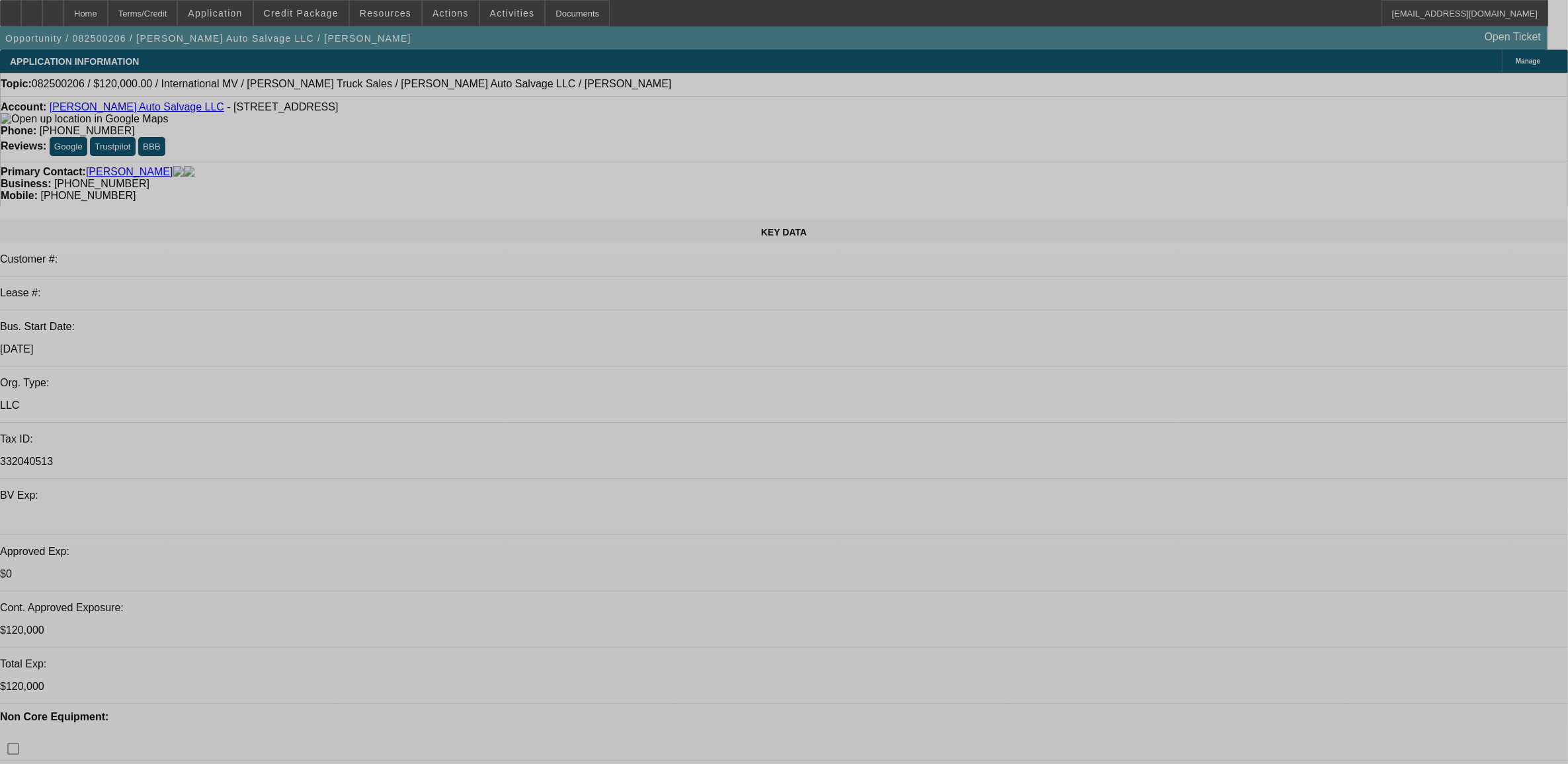
select select "0"
select select "2"
select select "0.1"
select select "4"
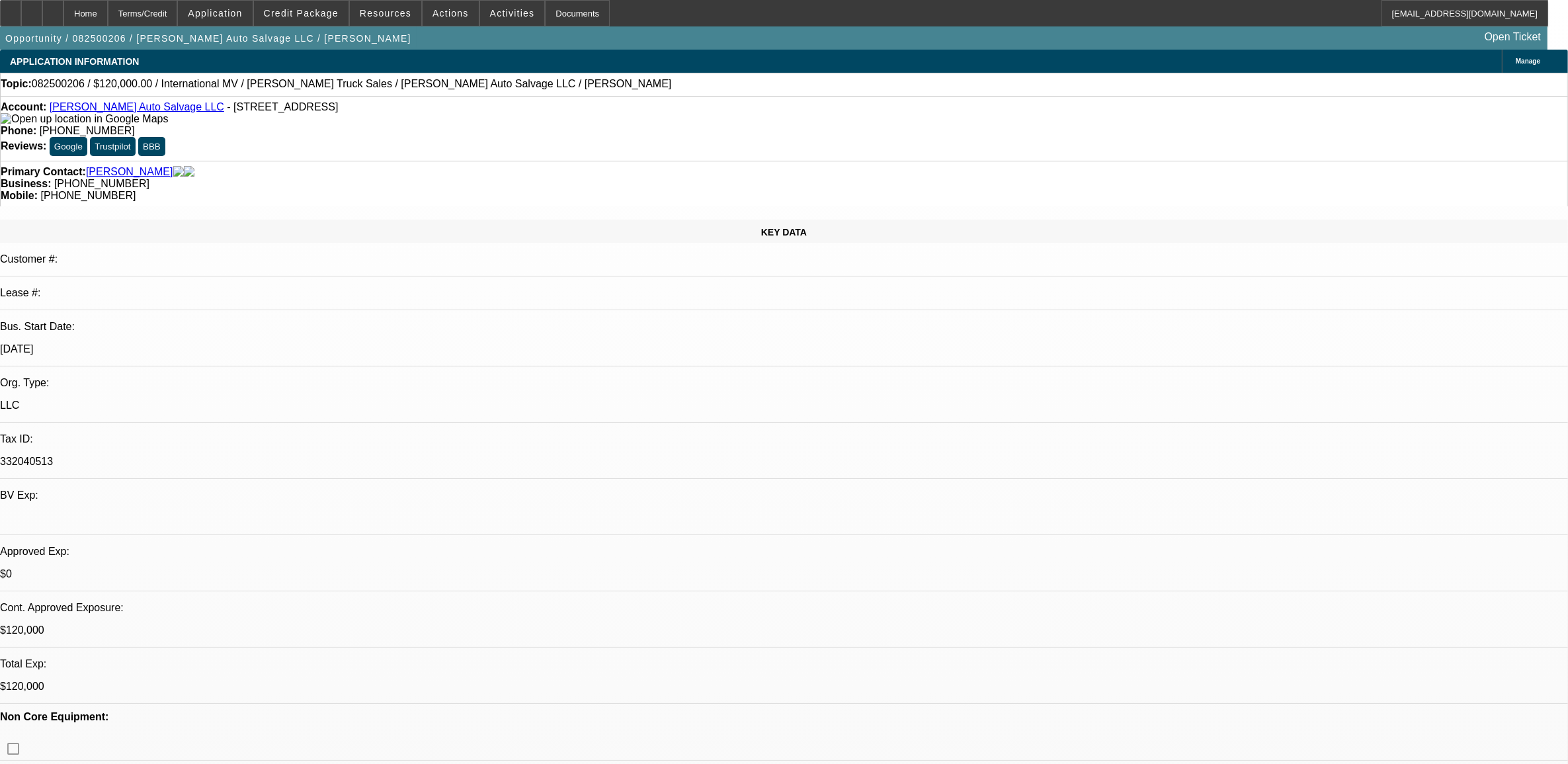
select select "0"
select select "2"
select select "0.1"
select select "4"
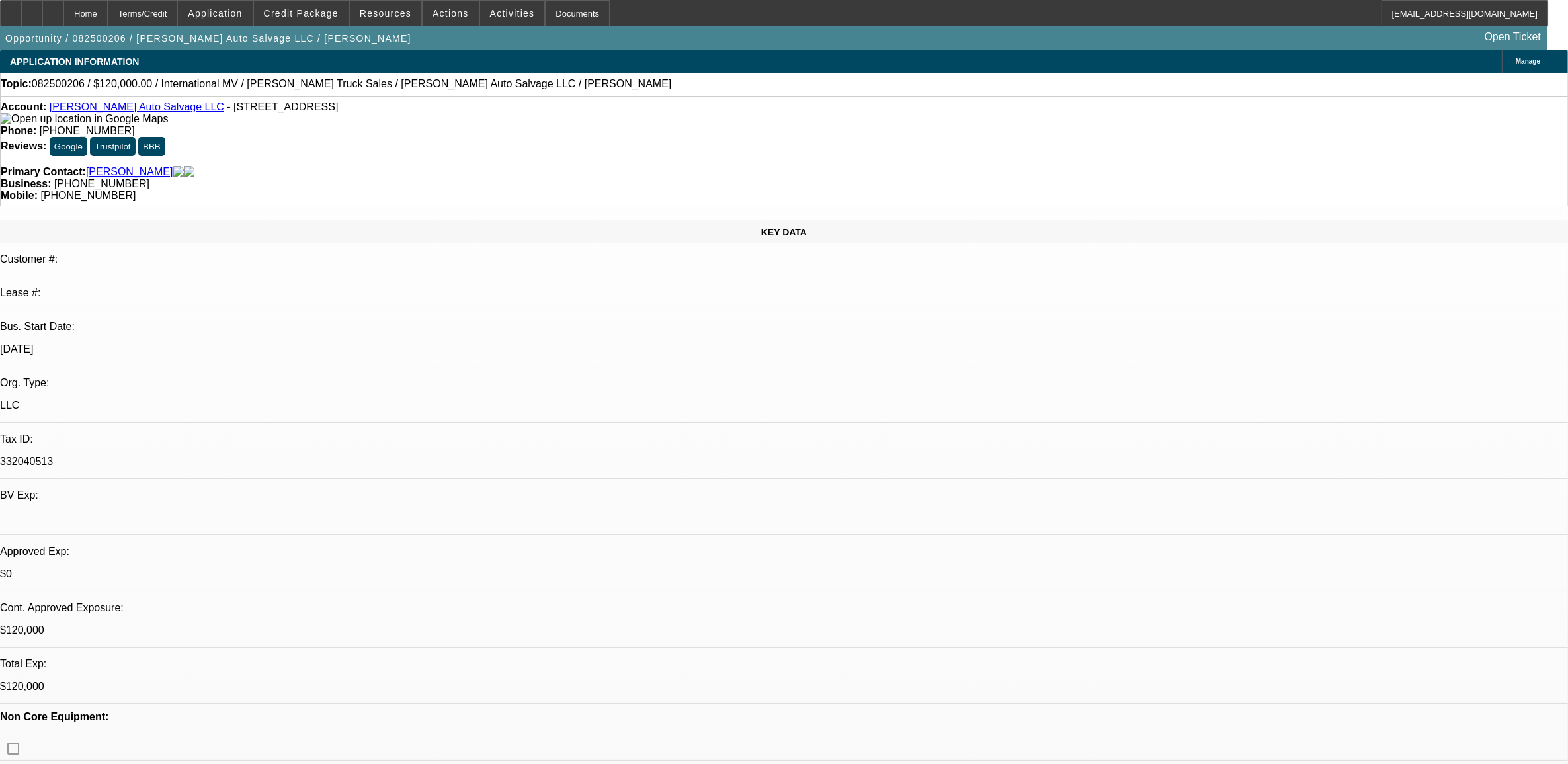
select select "0"
select select "2"
select select "0.1"
select select "4"
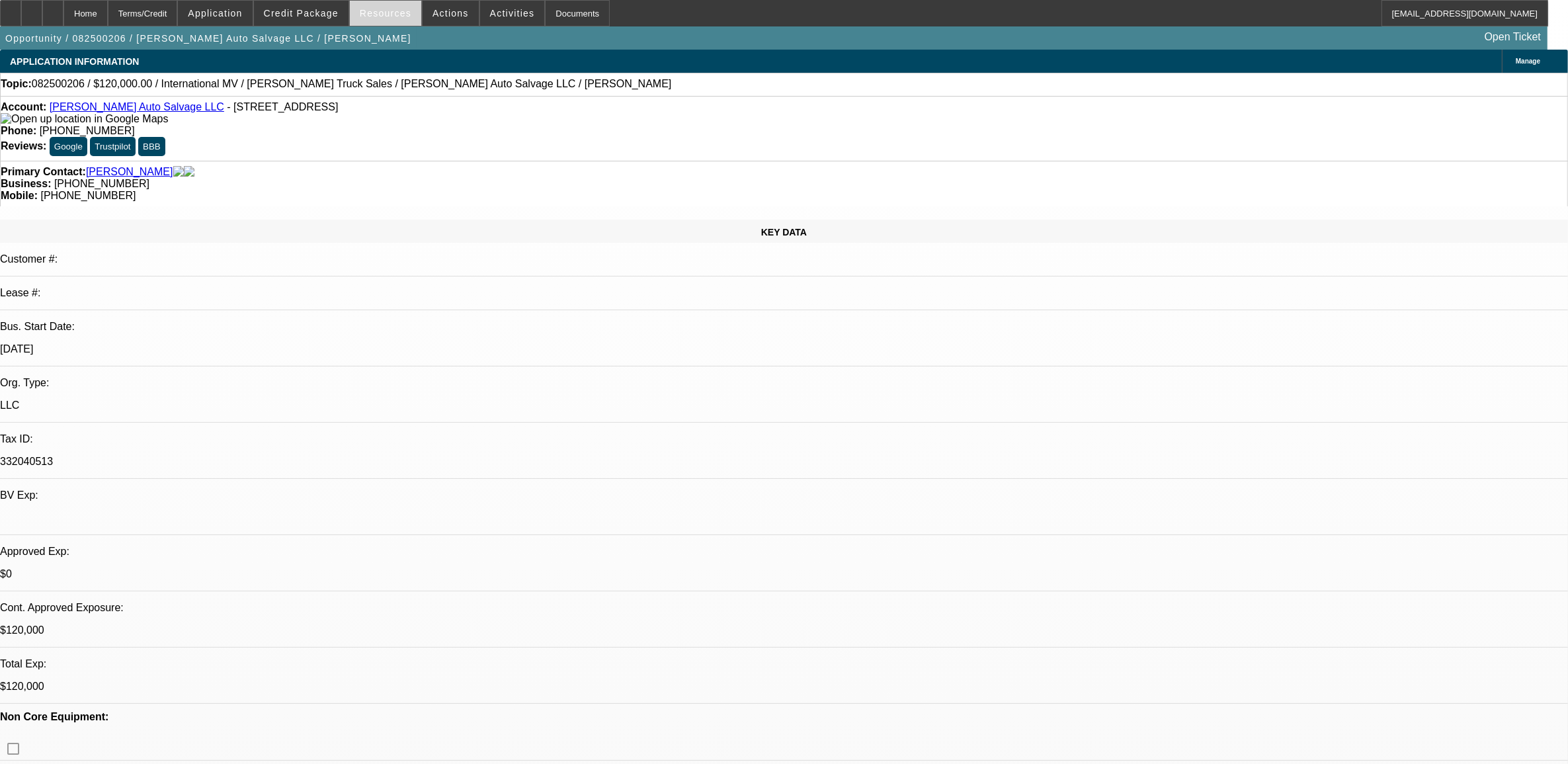
click at [385, 13] on span "Resources" at bounding box center [385, 13] width 52 height 11
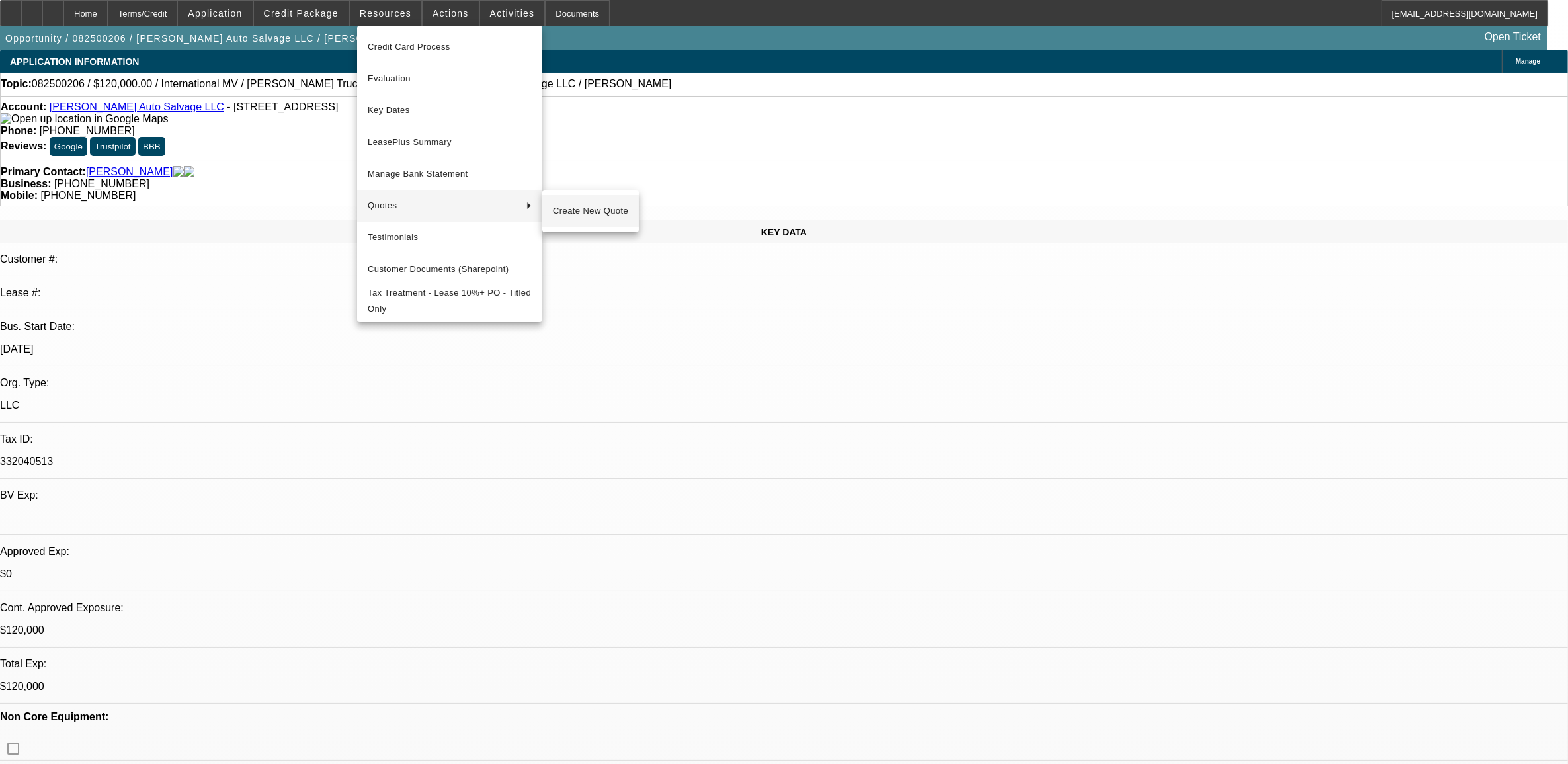
click at [556, 206] on span "Create New Quote" at bounding box center [591, 211] width 75 height 16
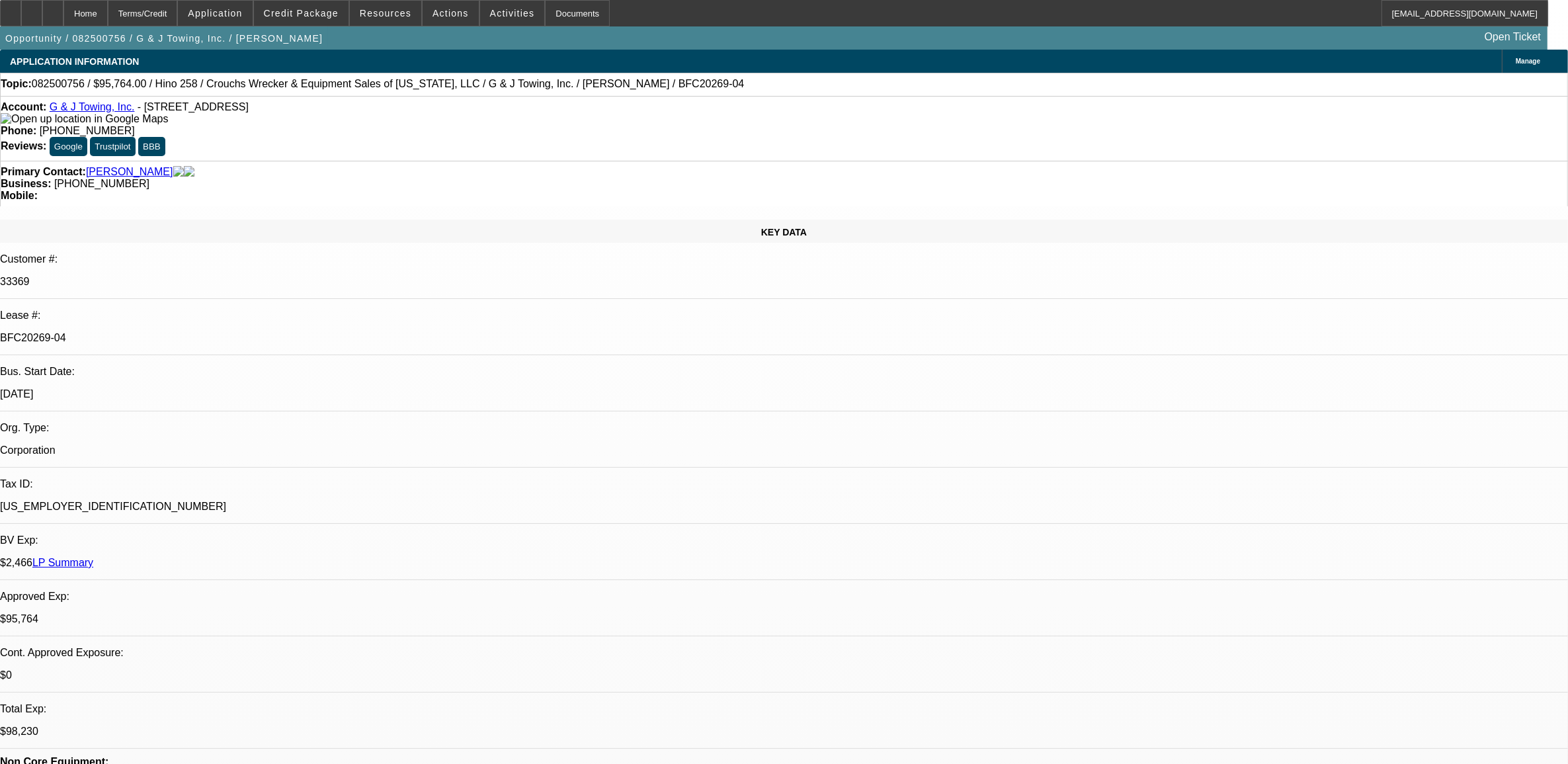
select select "0"
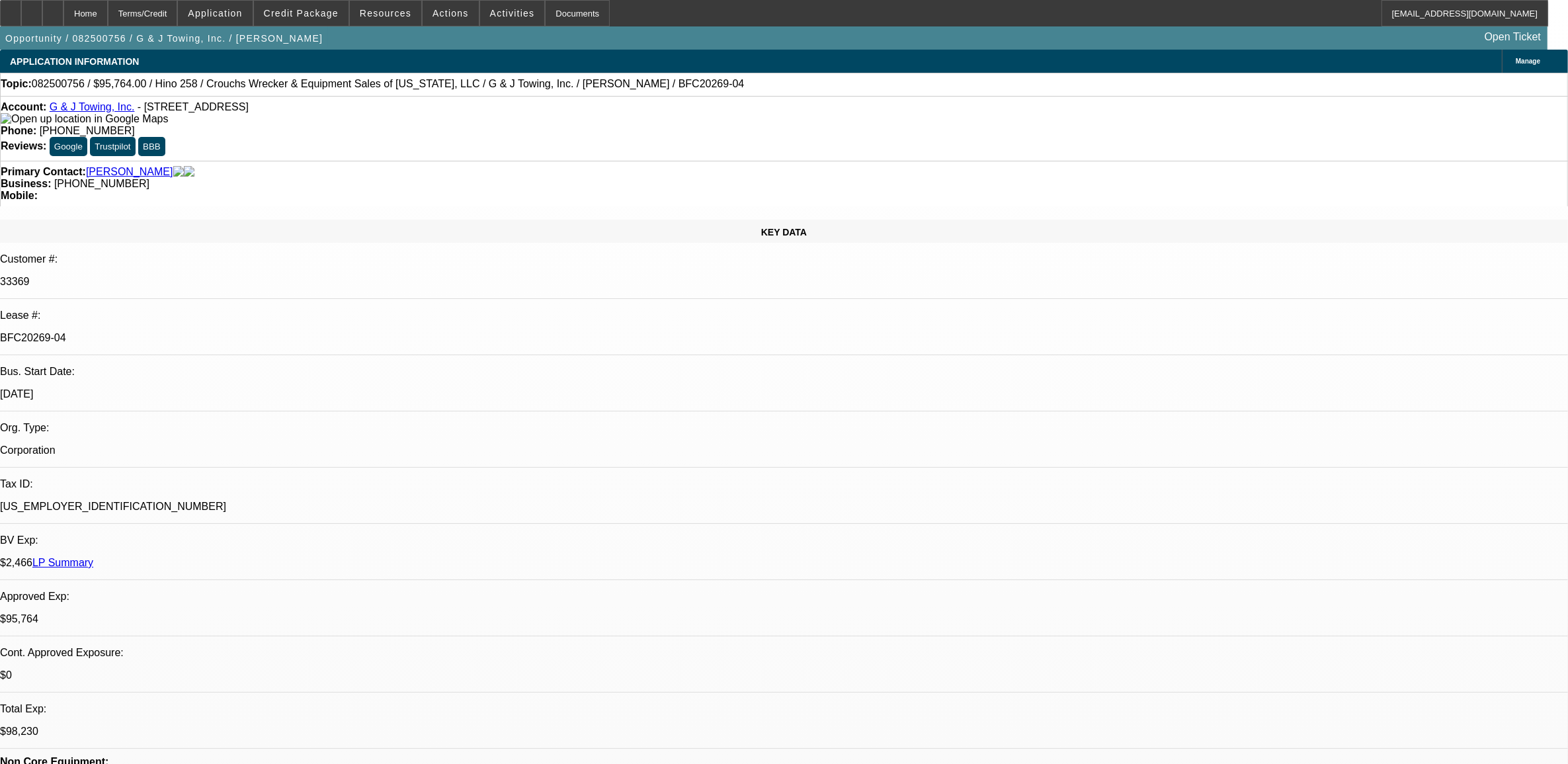
select select "0"
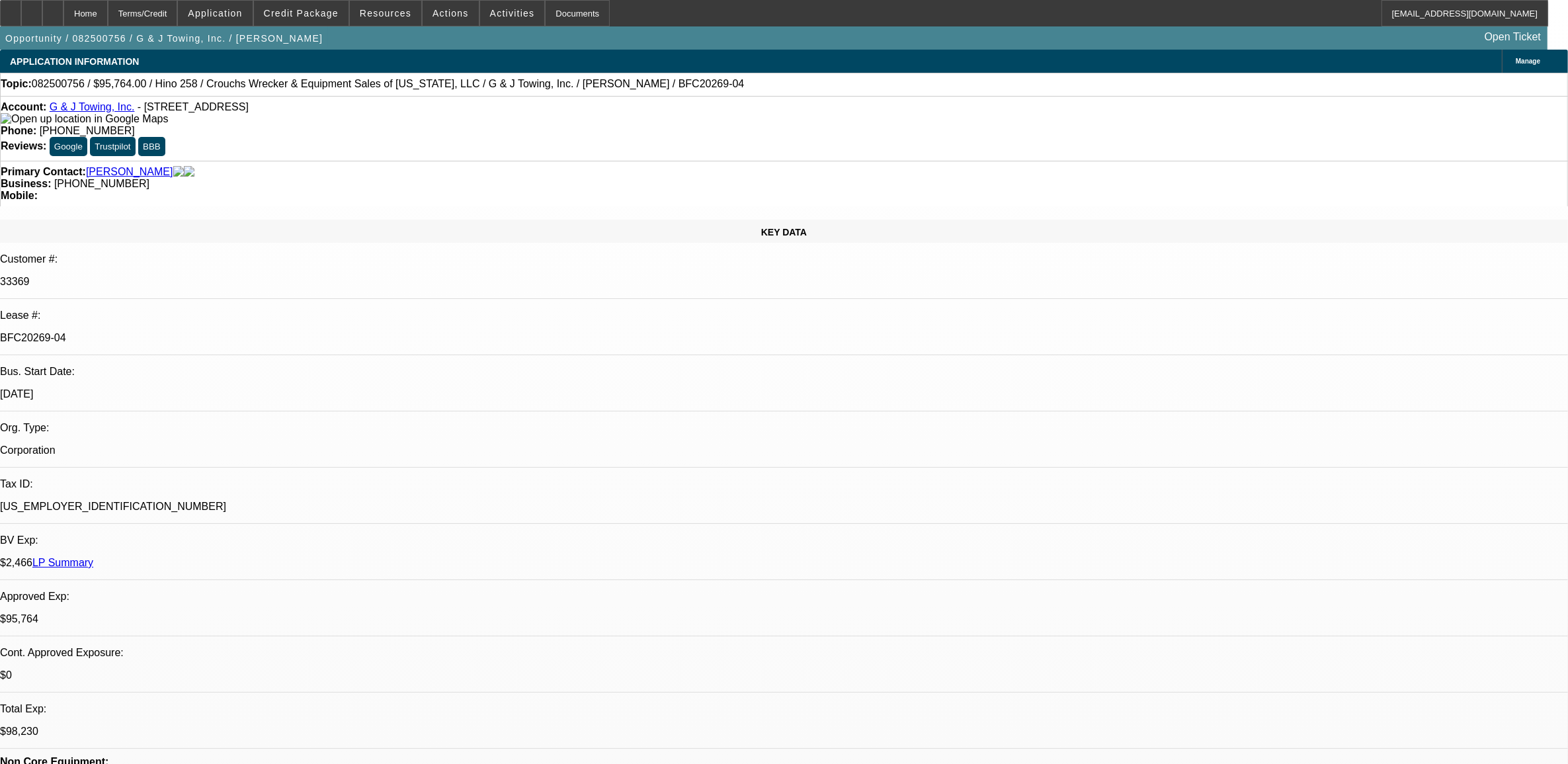
select select "0"
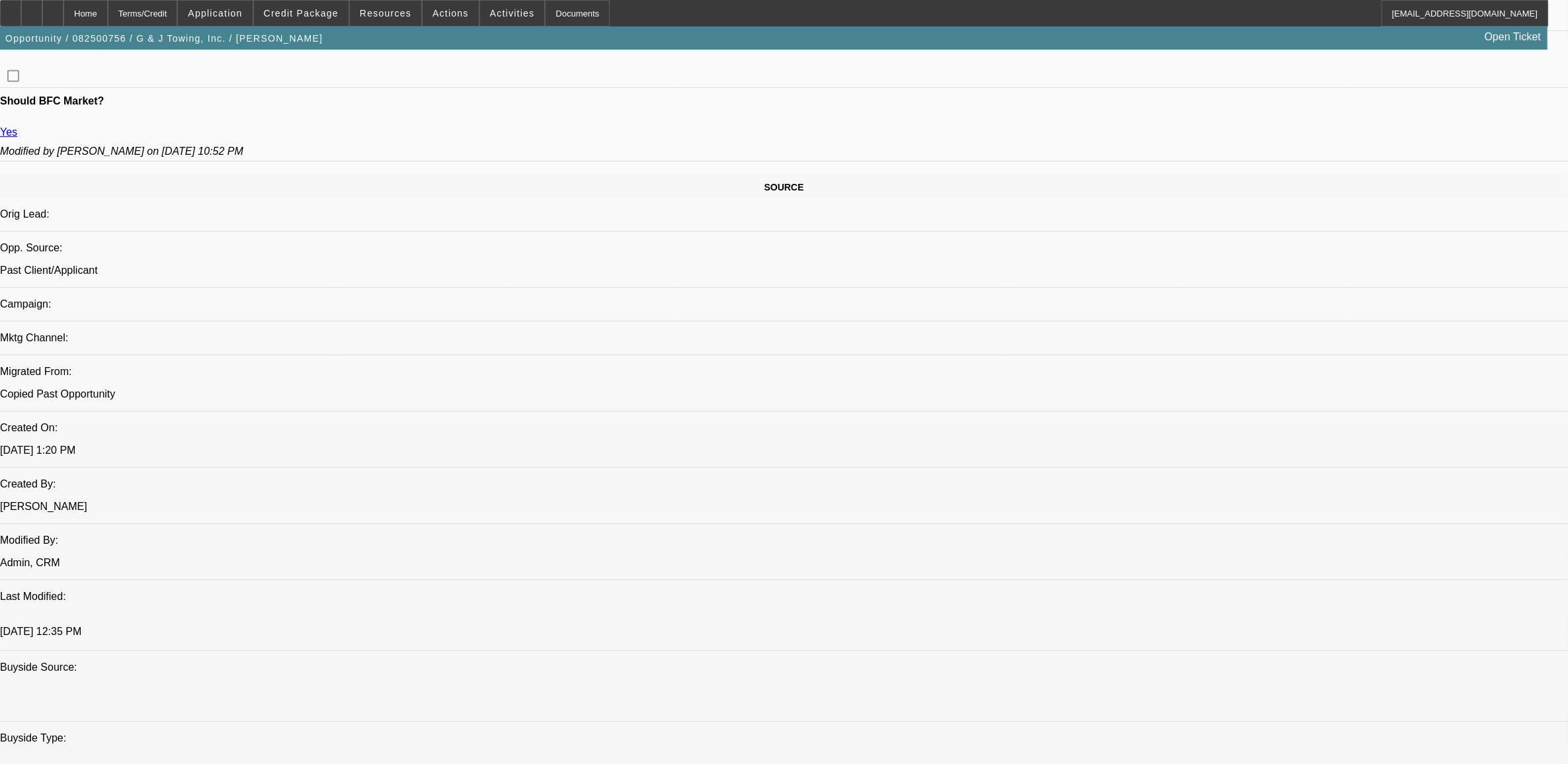
select select "1"
select select "6"
select select "1"
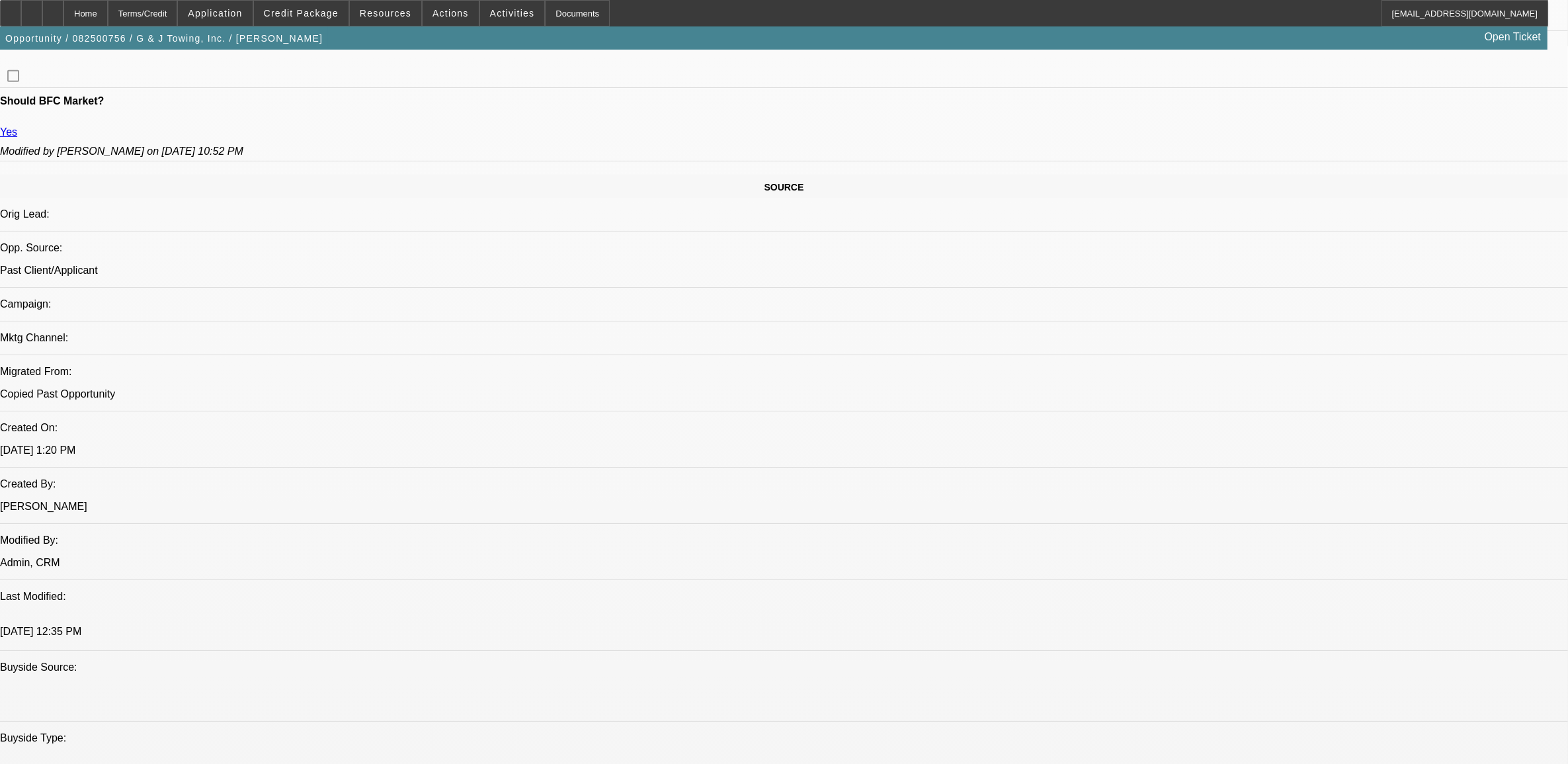
select select "6"
select select "1"
select select "6"
select select "1"
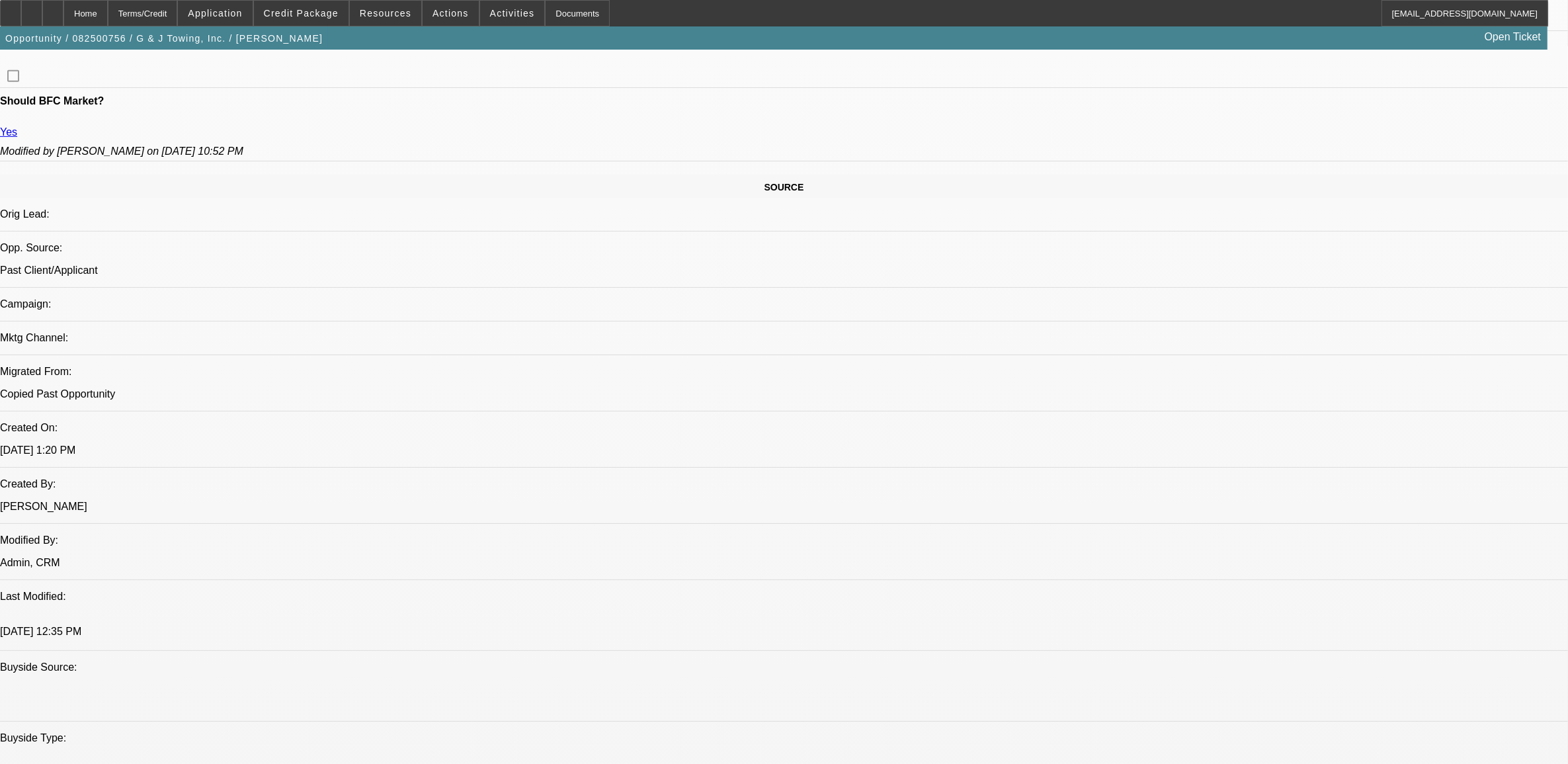
select select "3"
select select "6"
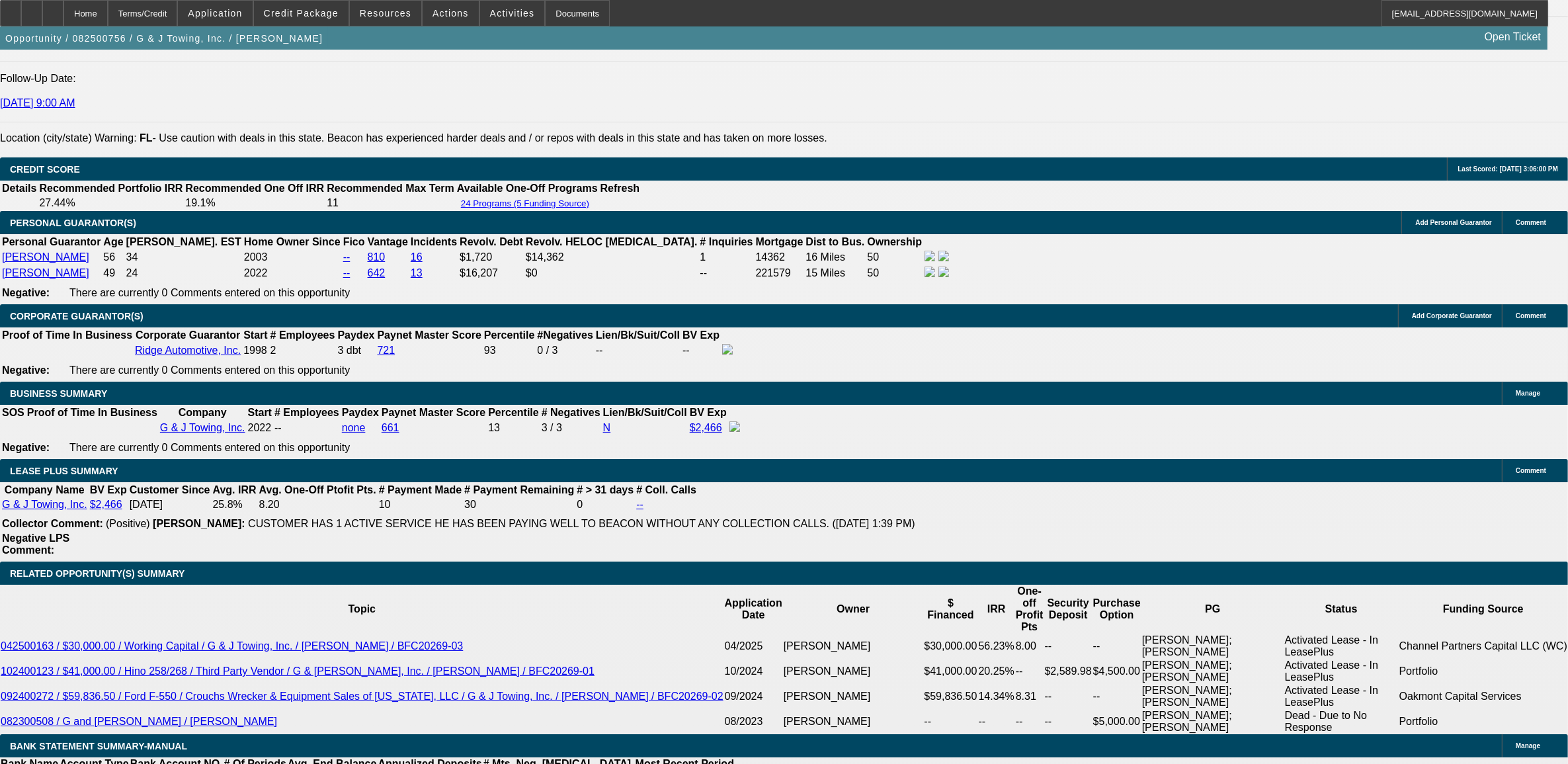
scroll to position [1819, 0]
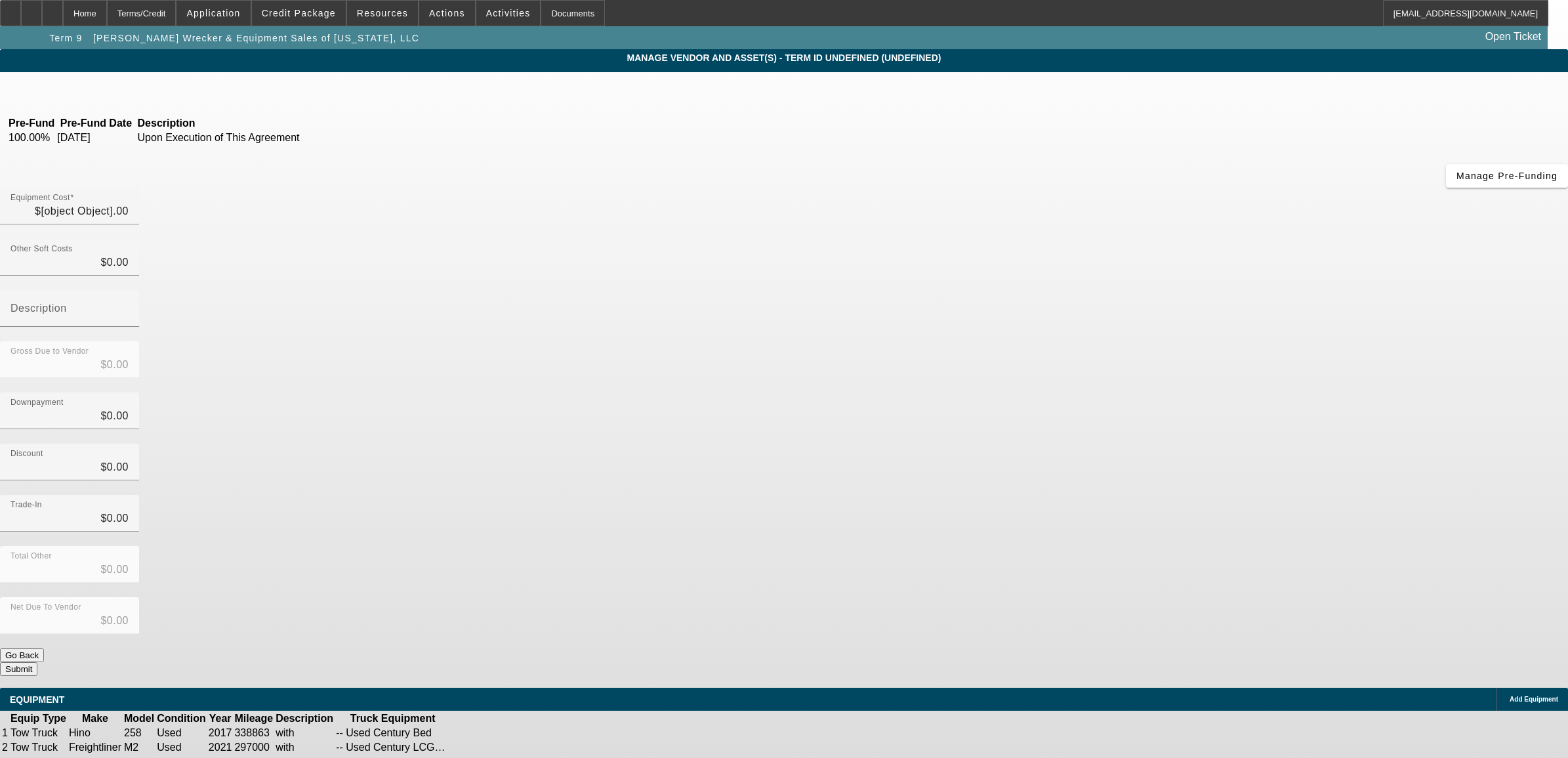
type input "$95,764.00"
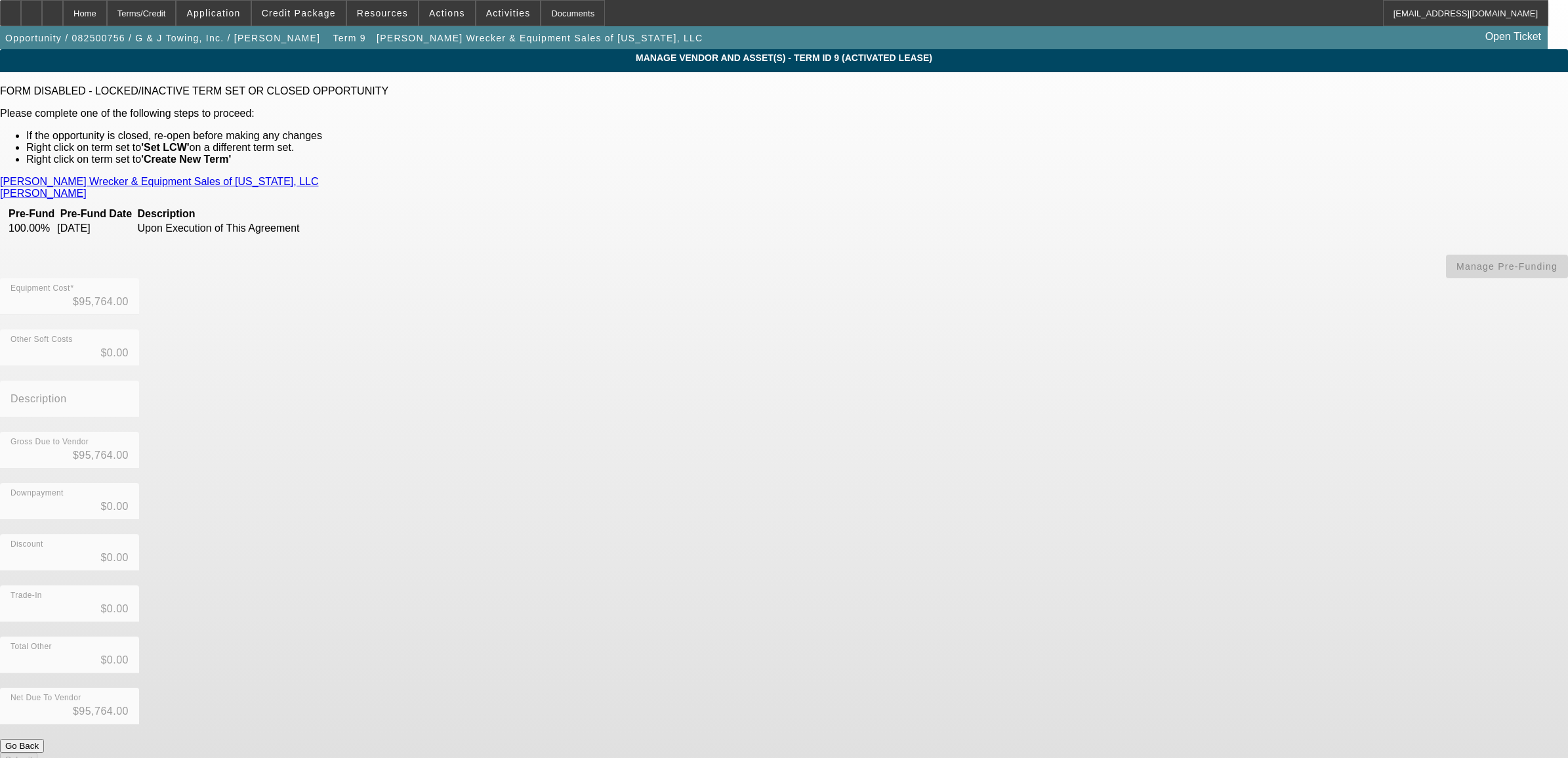
click at [319, 176] on link "Crouch's Wrecker & Equipment Sales of Florida, LLC" at bounding box center [159, 182] width 319 height 12
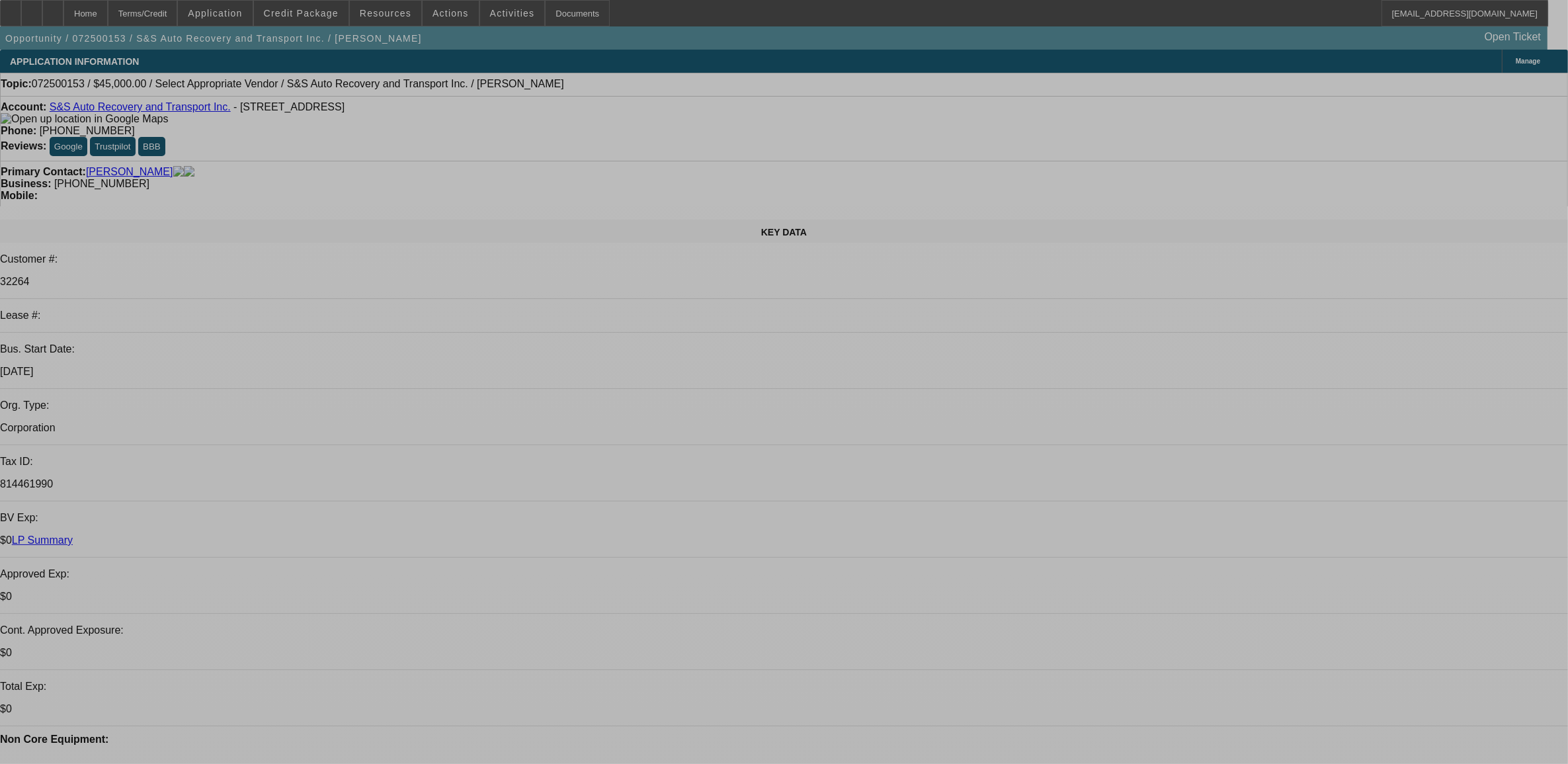
select select "0"
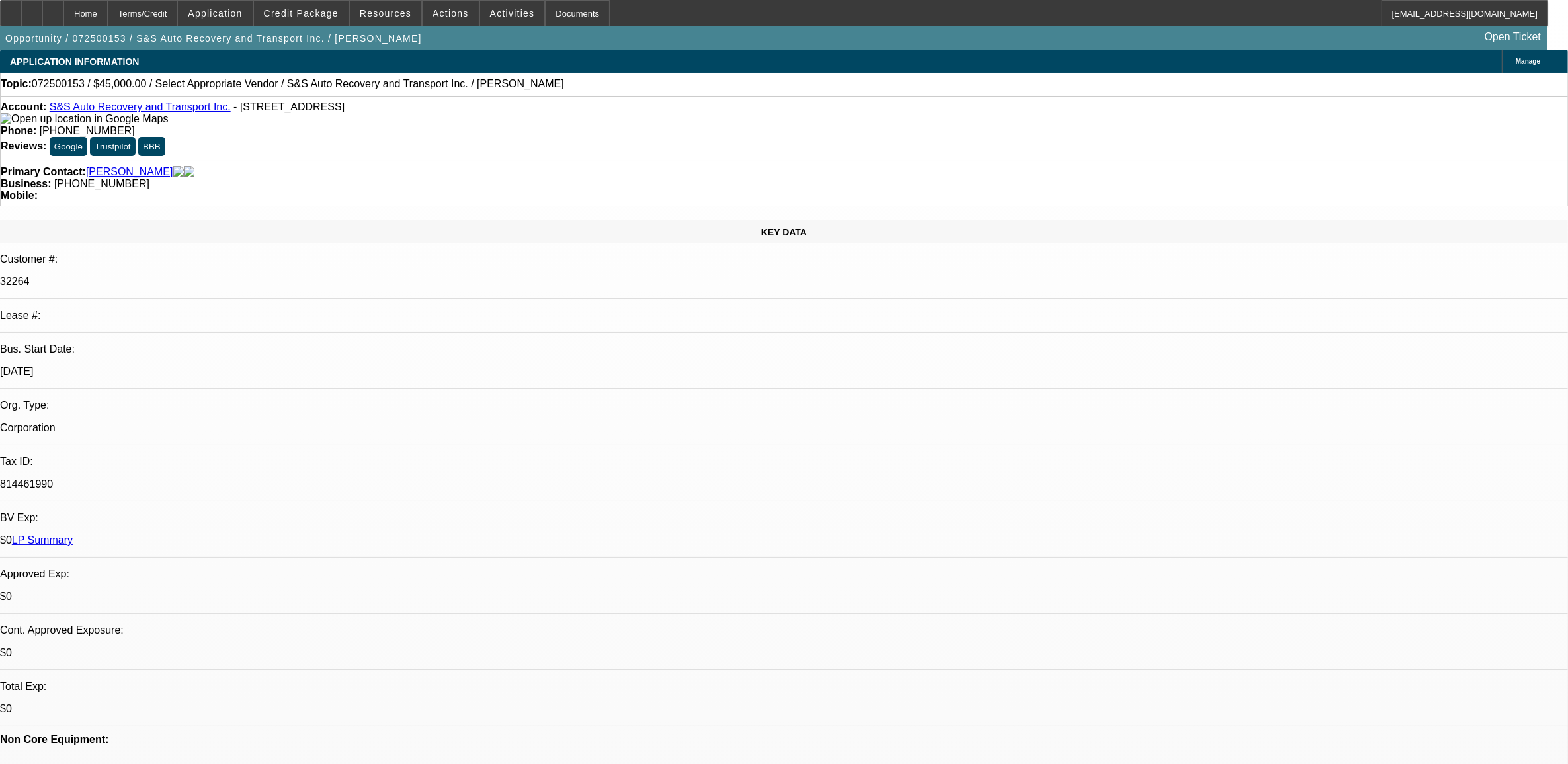
select select "2"
select select "0.1"
select select "4"
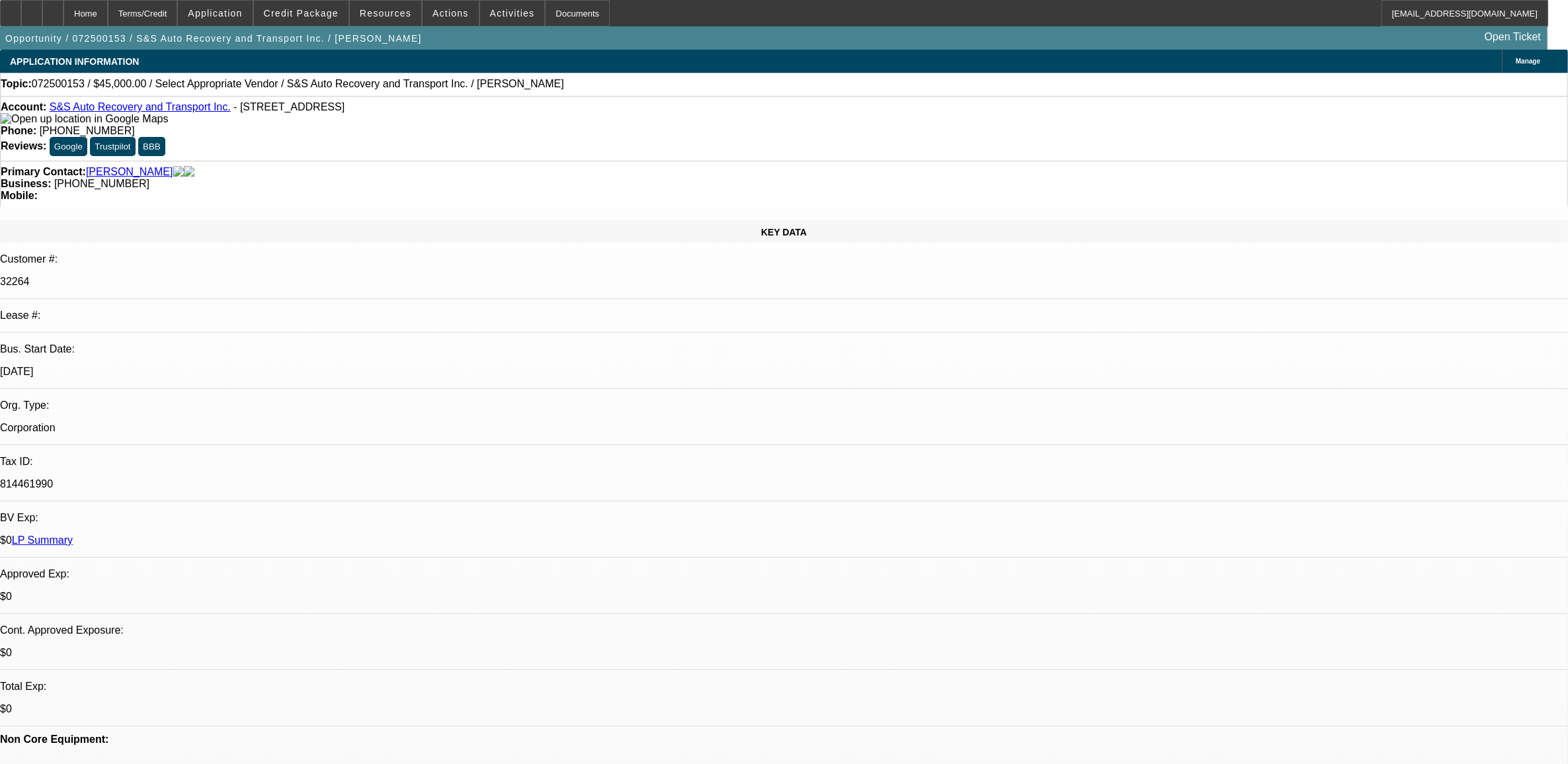
radio input "true"
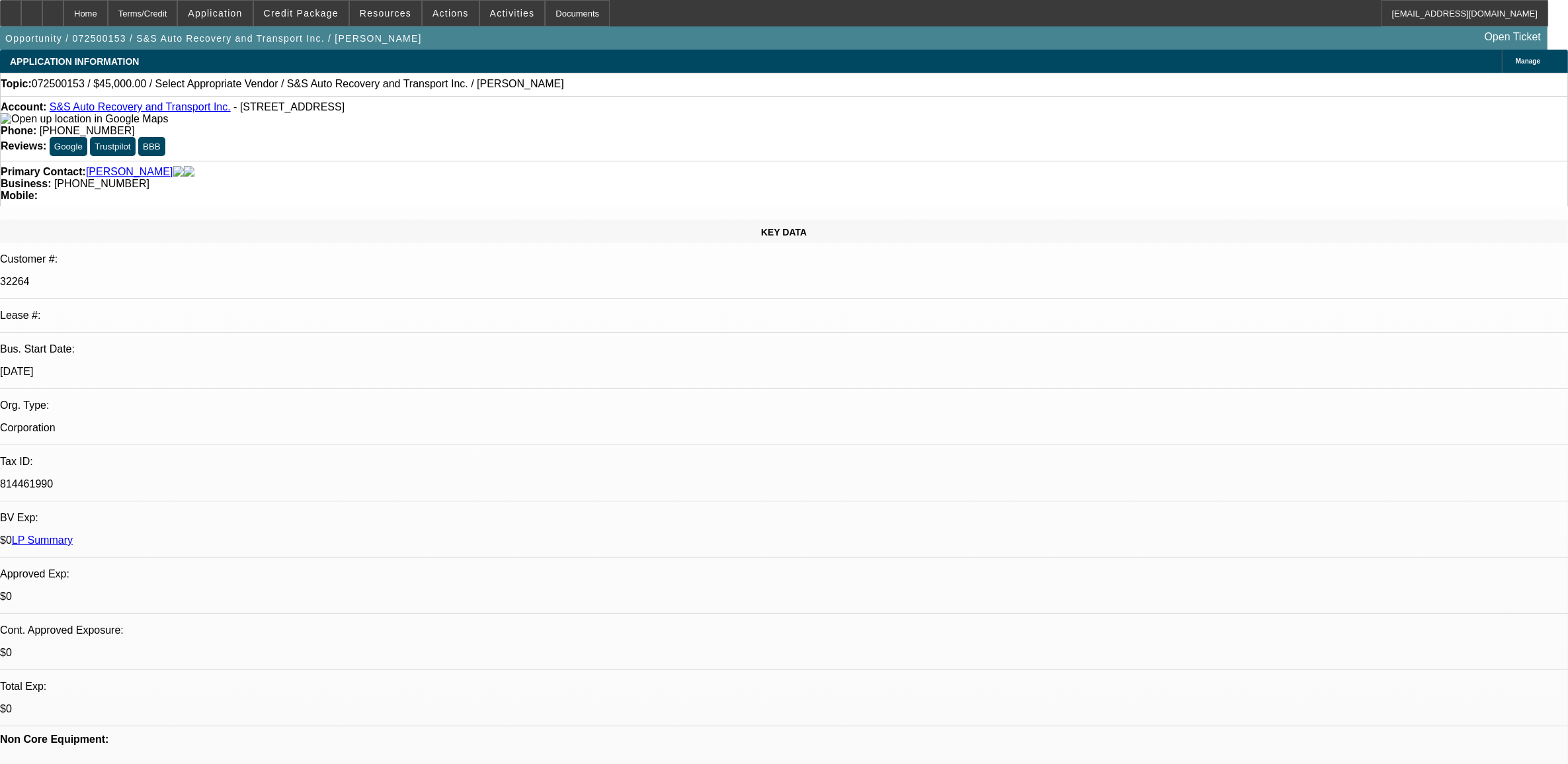
type textarea "9.9, says he is busy...."
radio input "true"
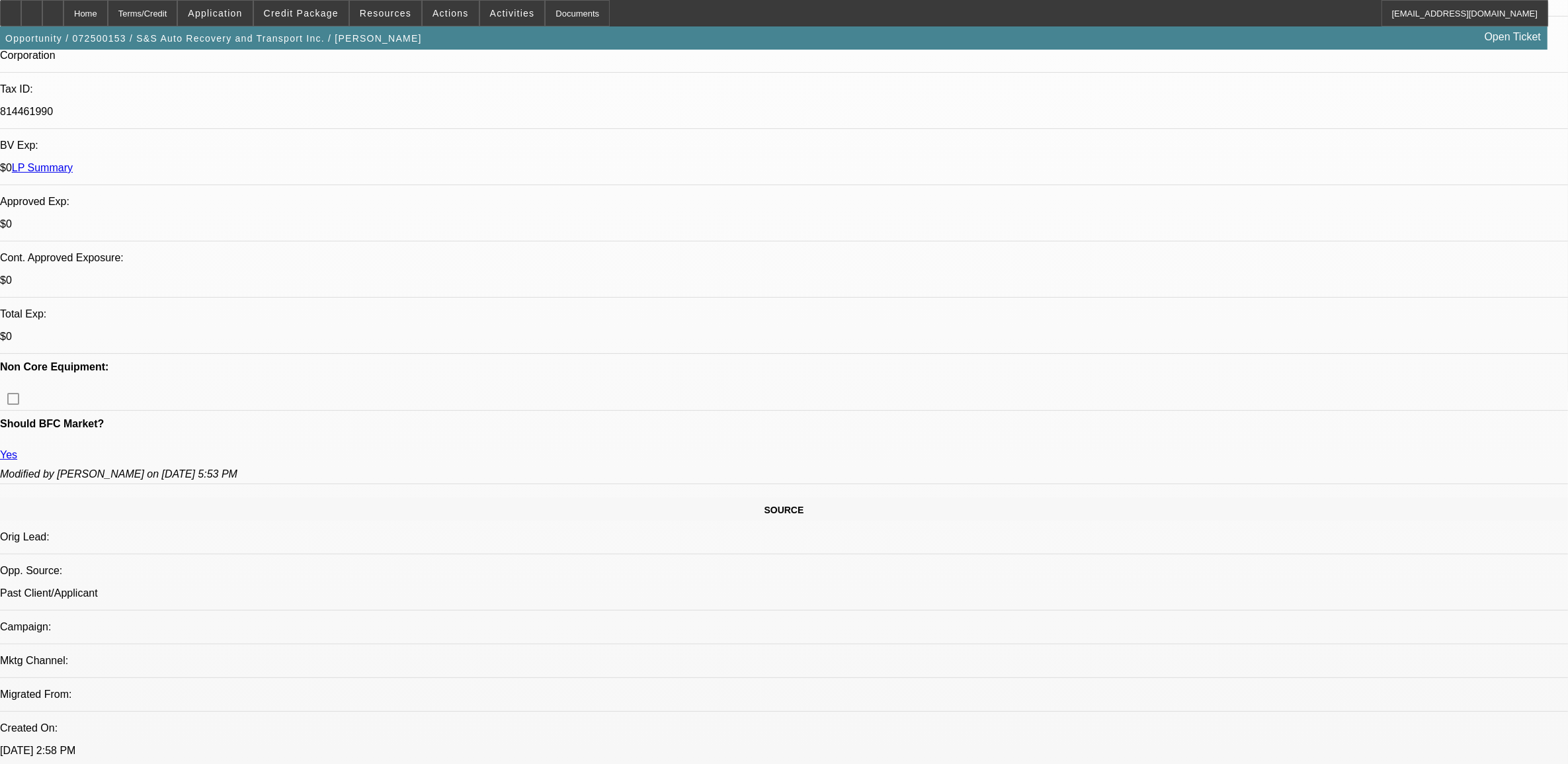
scroll to position [414, 0]
